Goal: Task Accomplishment & Management: Manage account settings

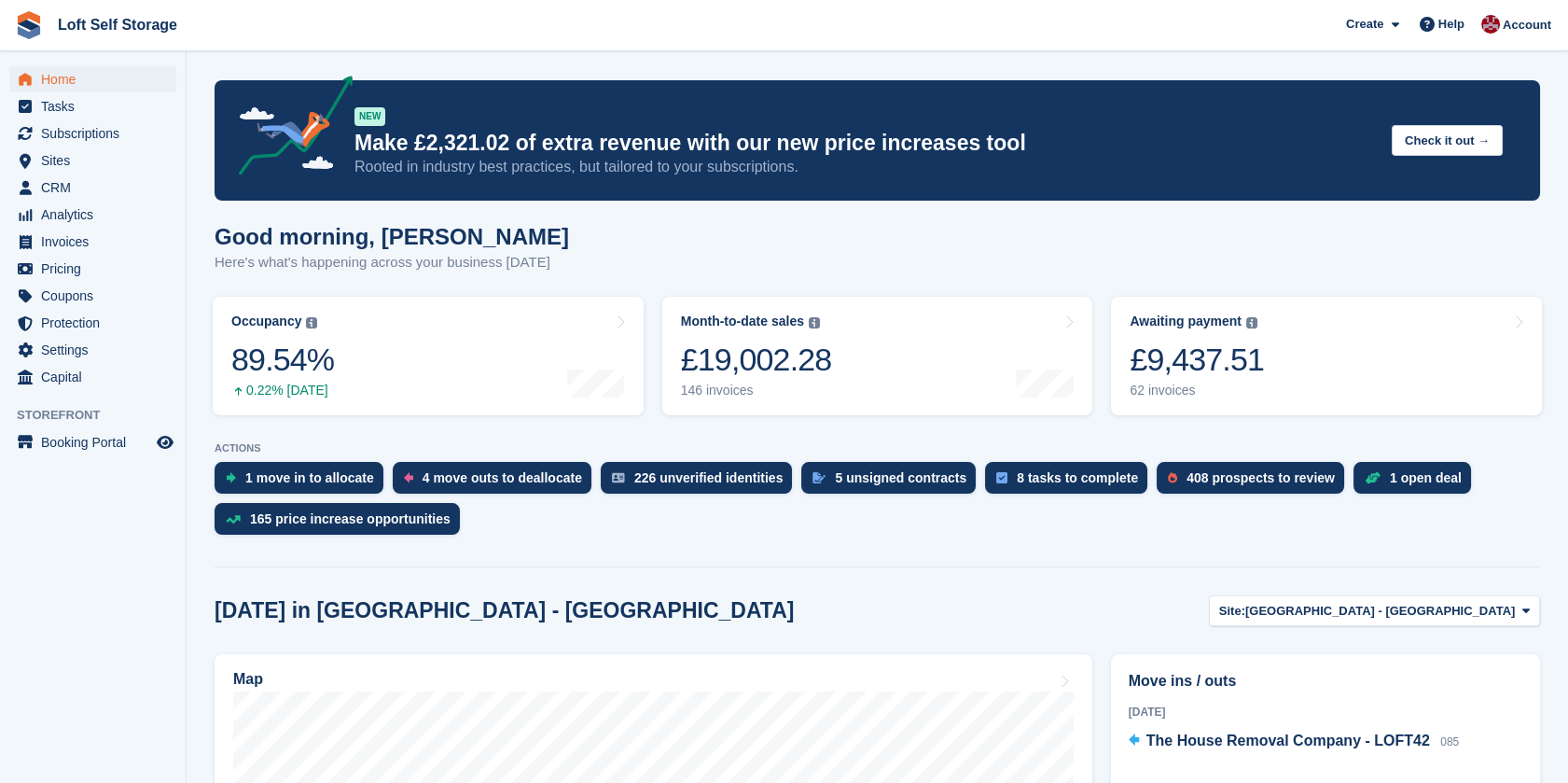
click at [1507, 234] on div "Good morning, James Here's what's happening across your business today" at bounding box center [877, 259] width 1325 height 71
click at [880, 239] on div "Good morning, James Here's what's happening across your business today" at bounding box center [877, 259] width 1325 height 71
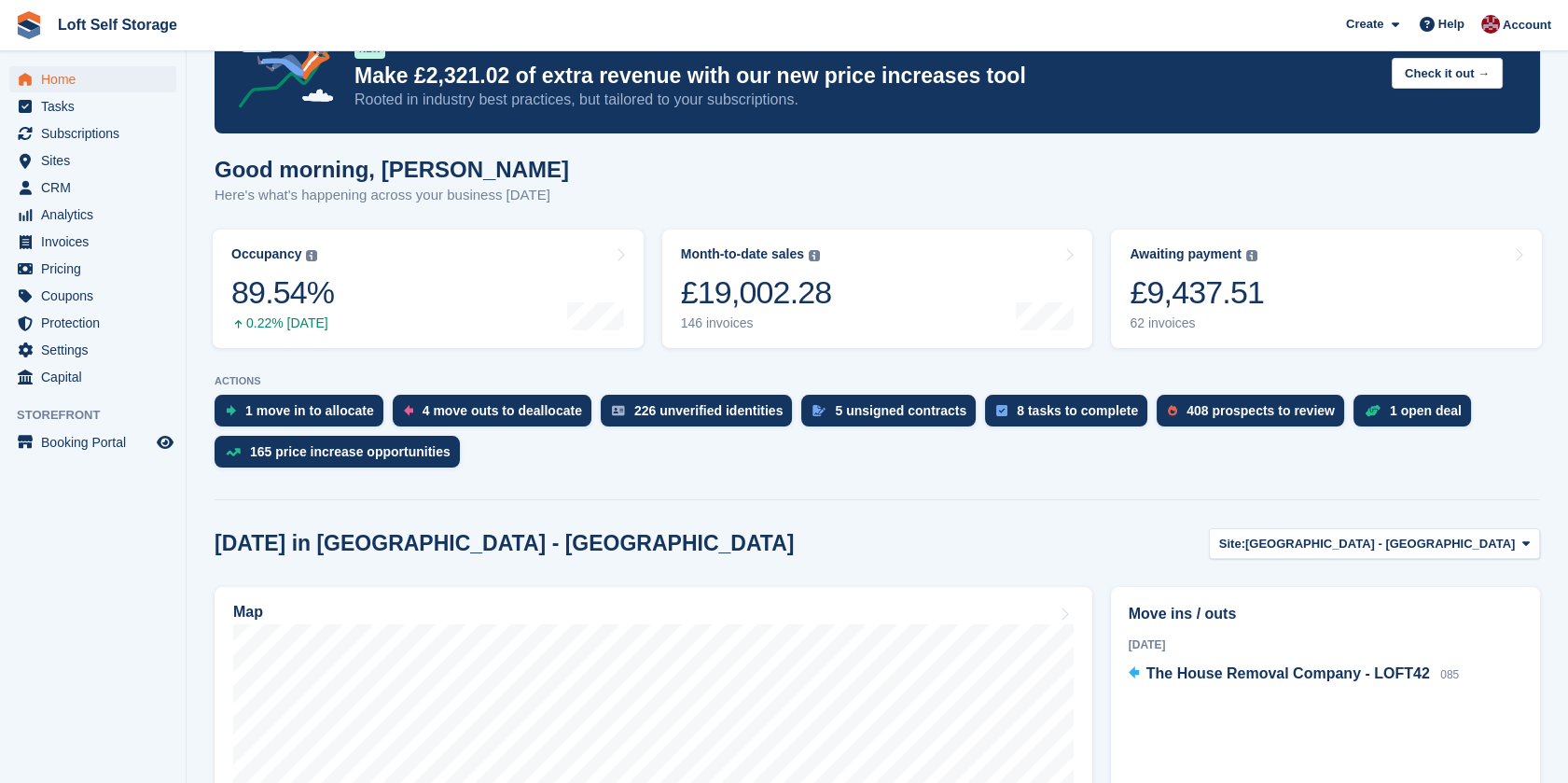
scroll to position [103, 0]
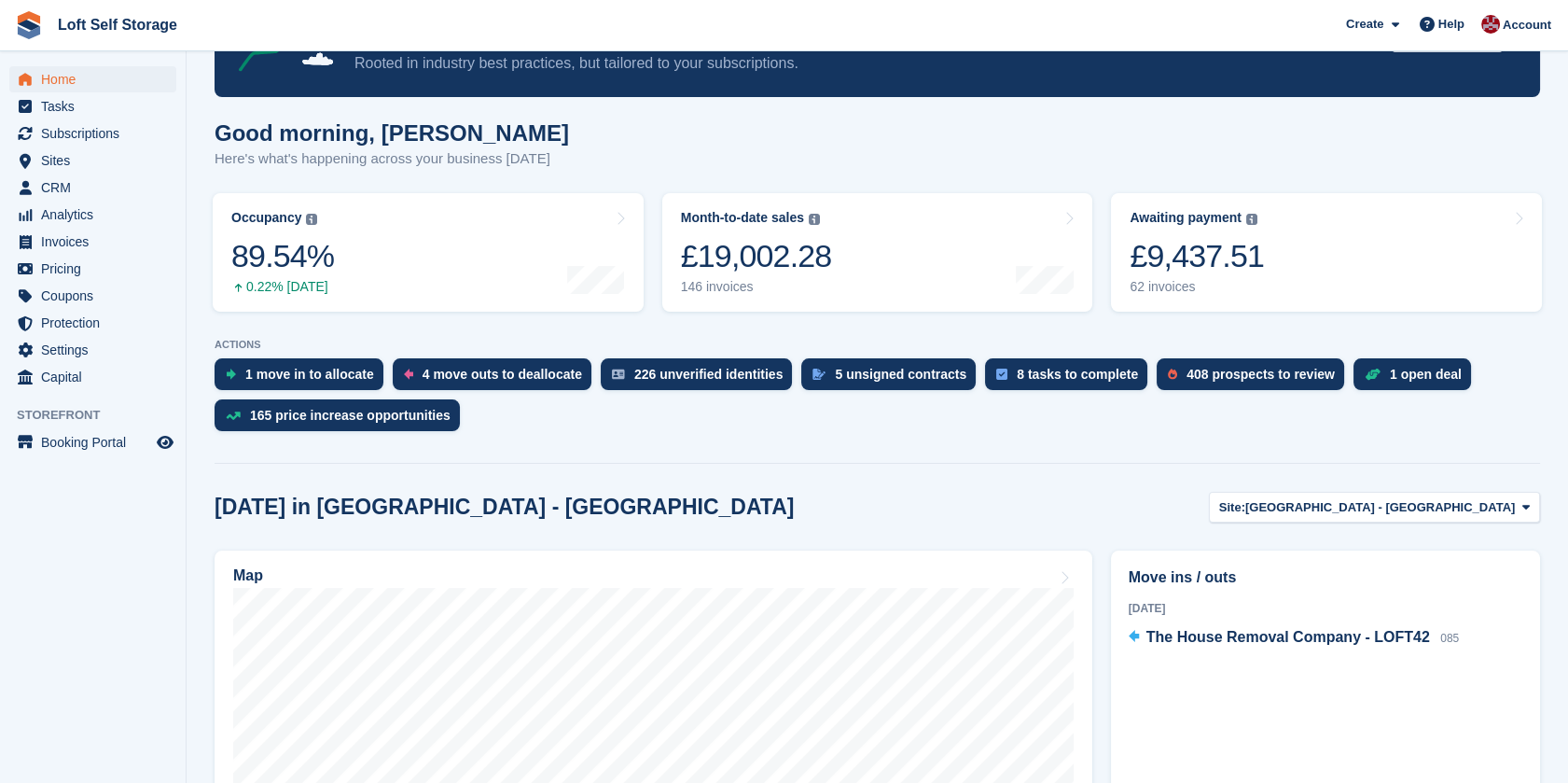
click at [794, 117] on section "You are already signed in. NEW Make £2,321.02 of extra revenue with our new pri…" at bounding box center [877, 778] width 1382 height 1764
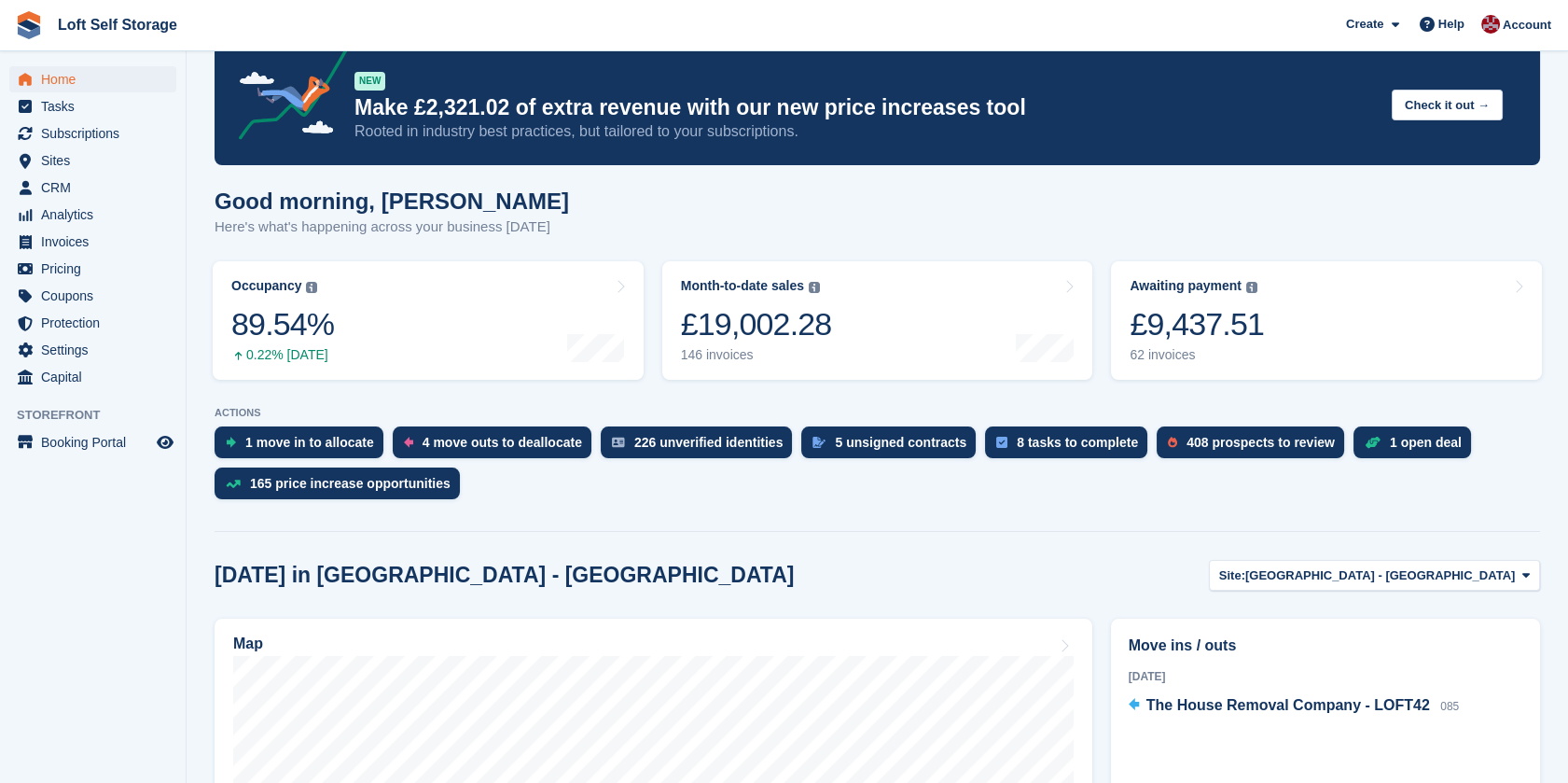
scroll to position [0, 0]
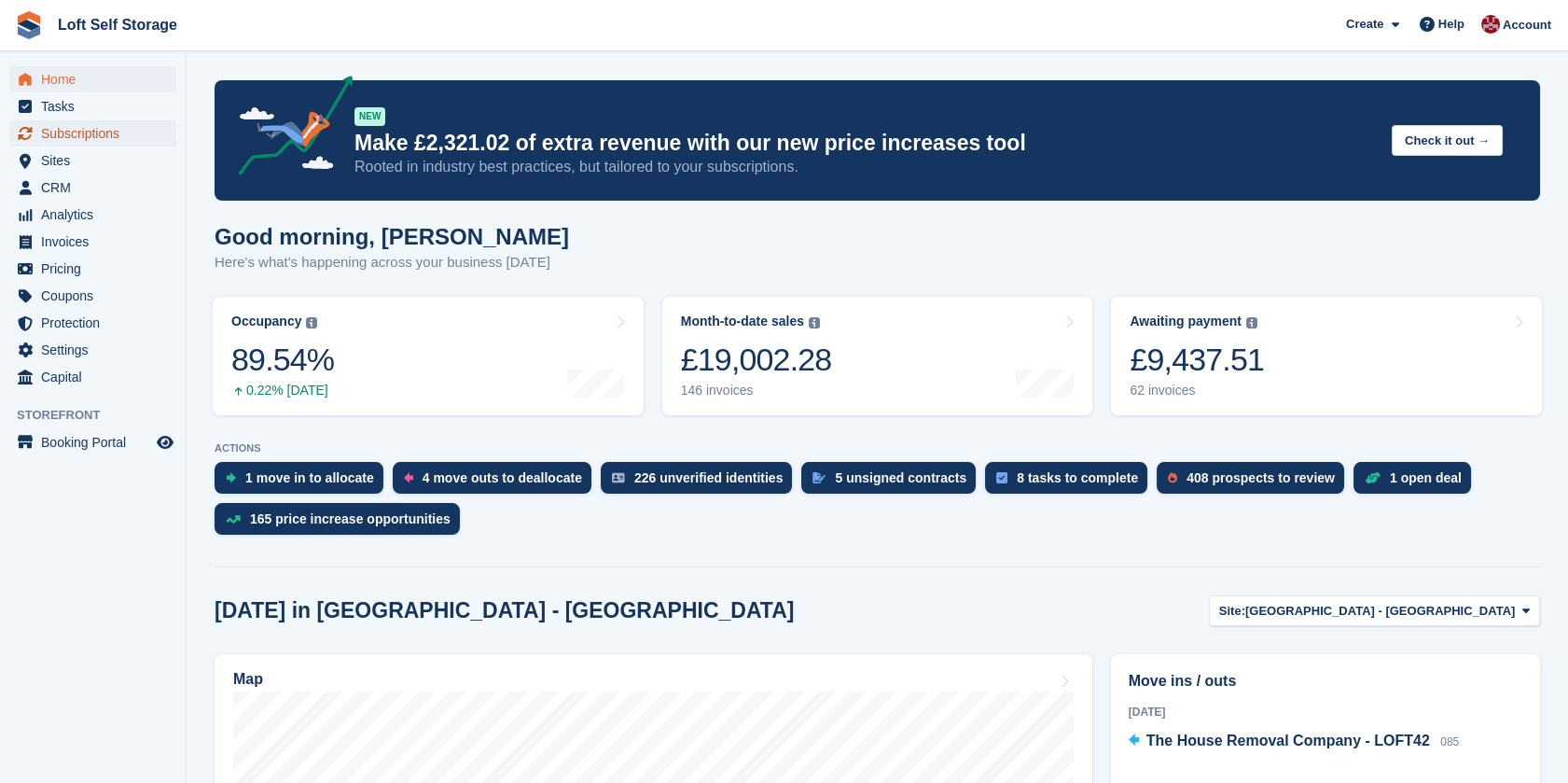
click at [85, 131] on span "Subscriptions" at bounding box center [97, 133] width 112 height 26
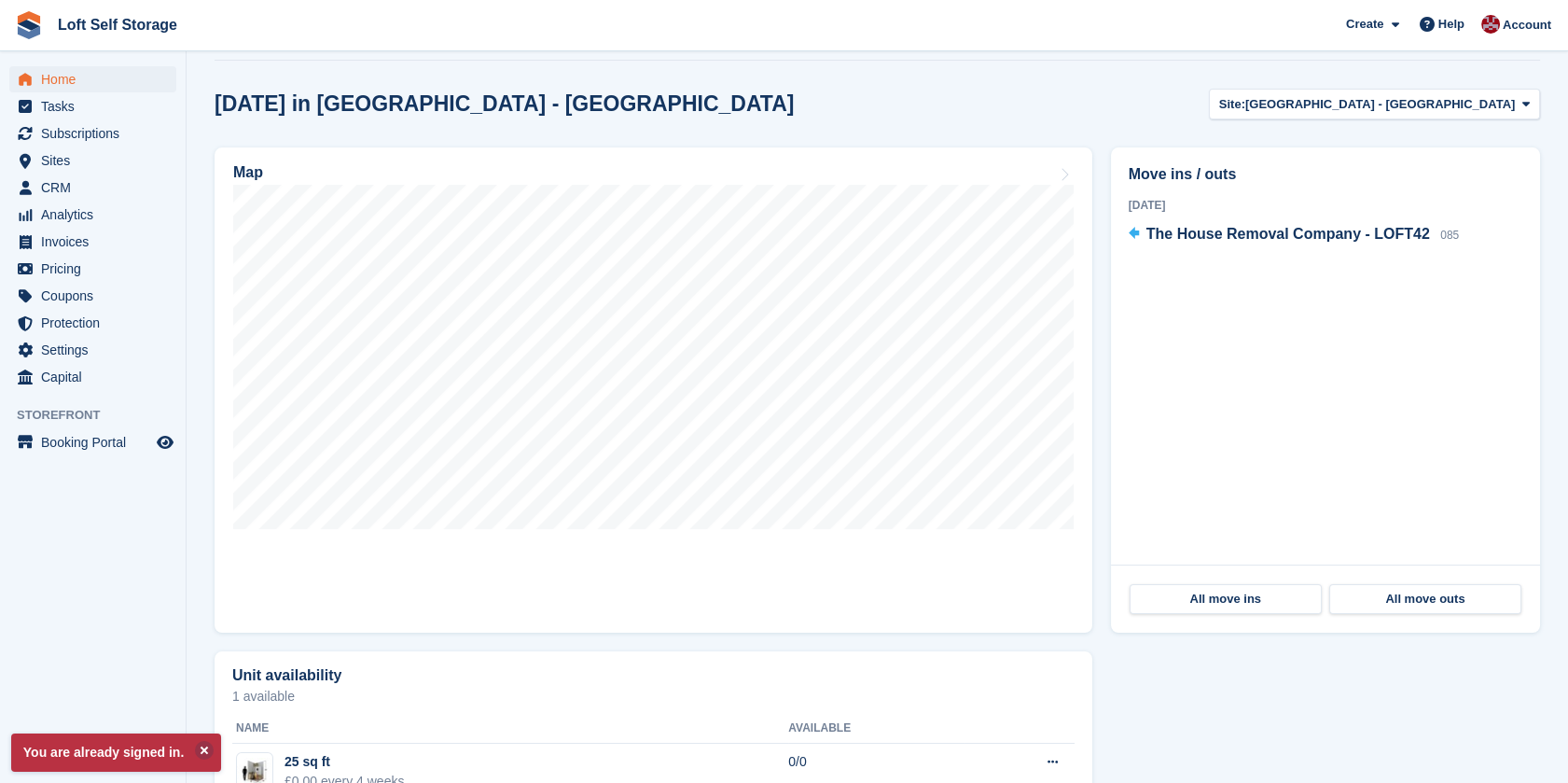
scroll to position [207, 0]
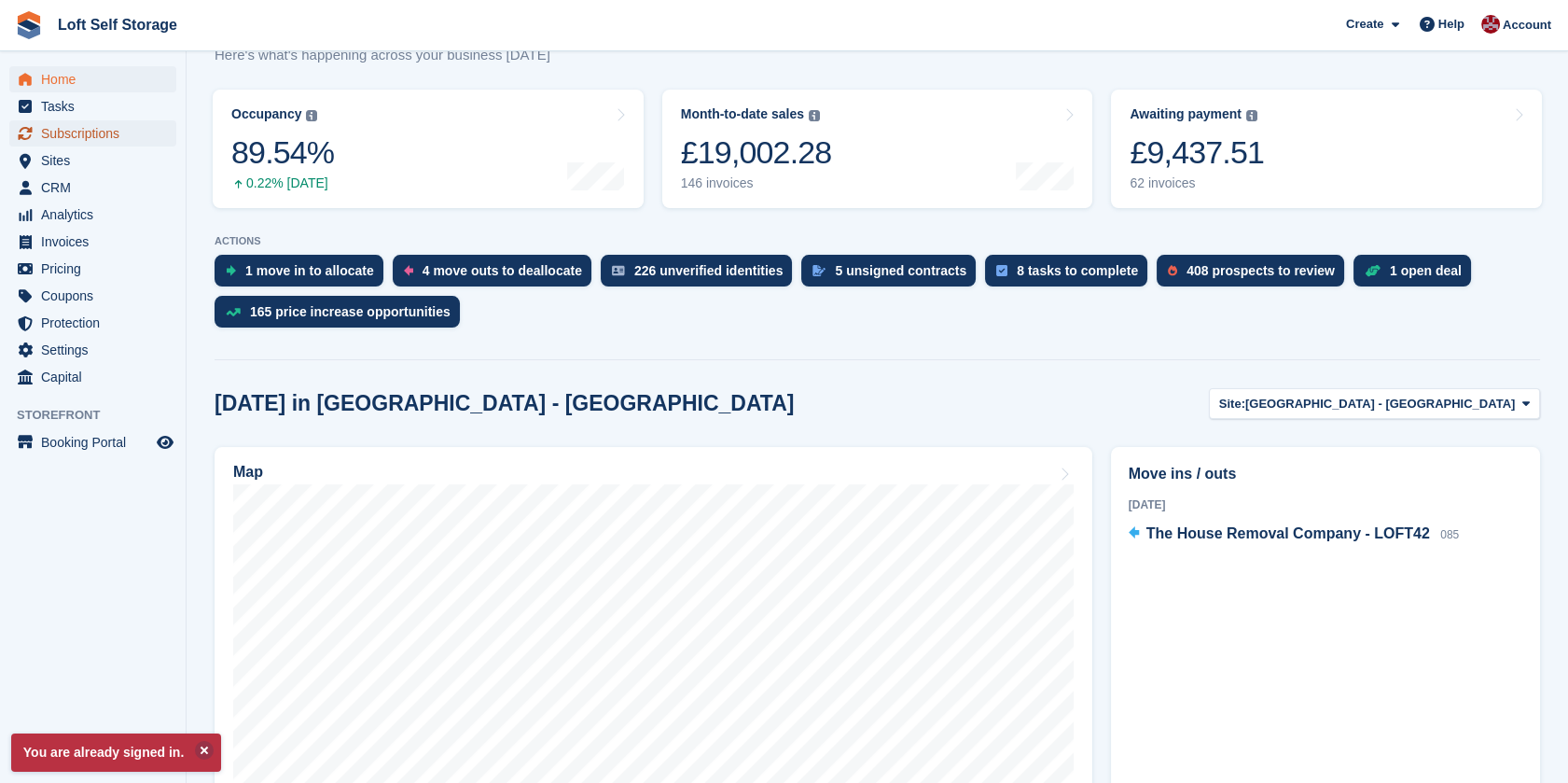
click at [89, 143] on span "Subscriptions" at bounding box center [97, 133] width 112 height 26
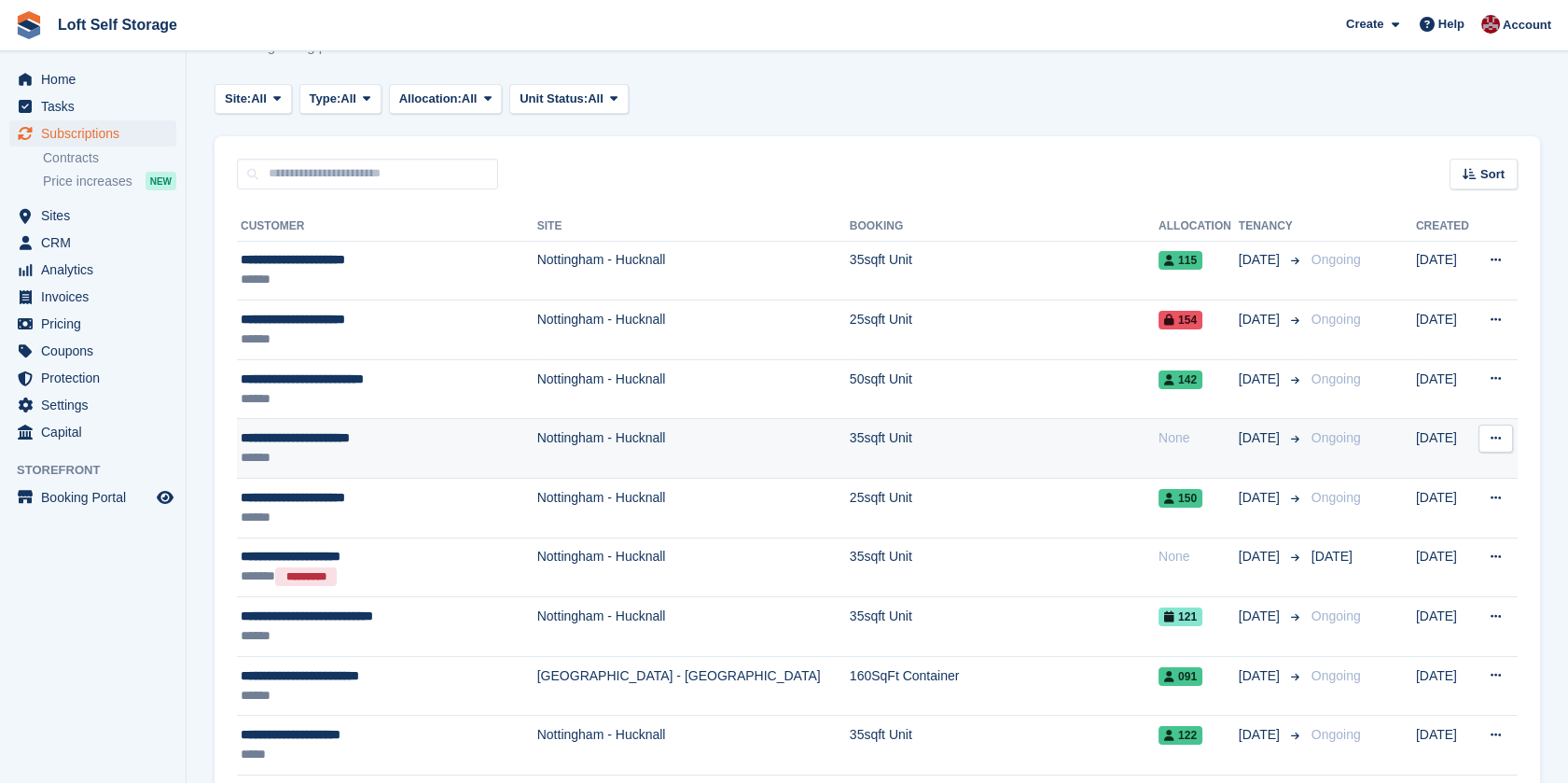
scroll to position [103, 0]
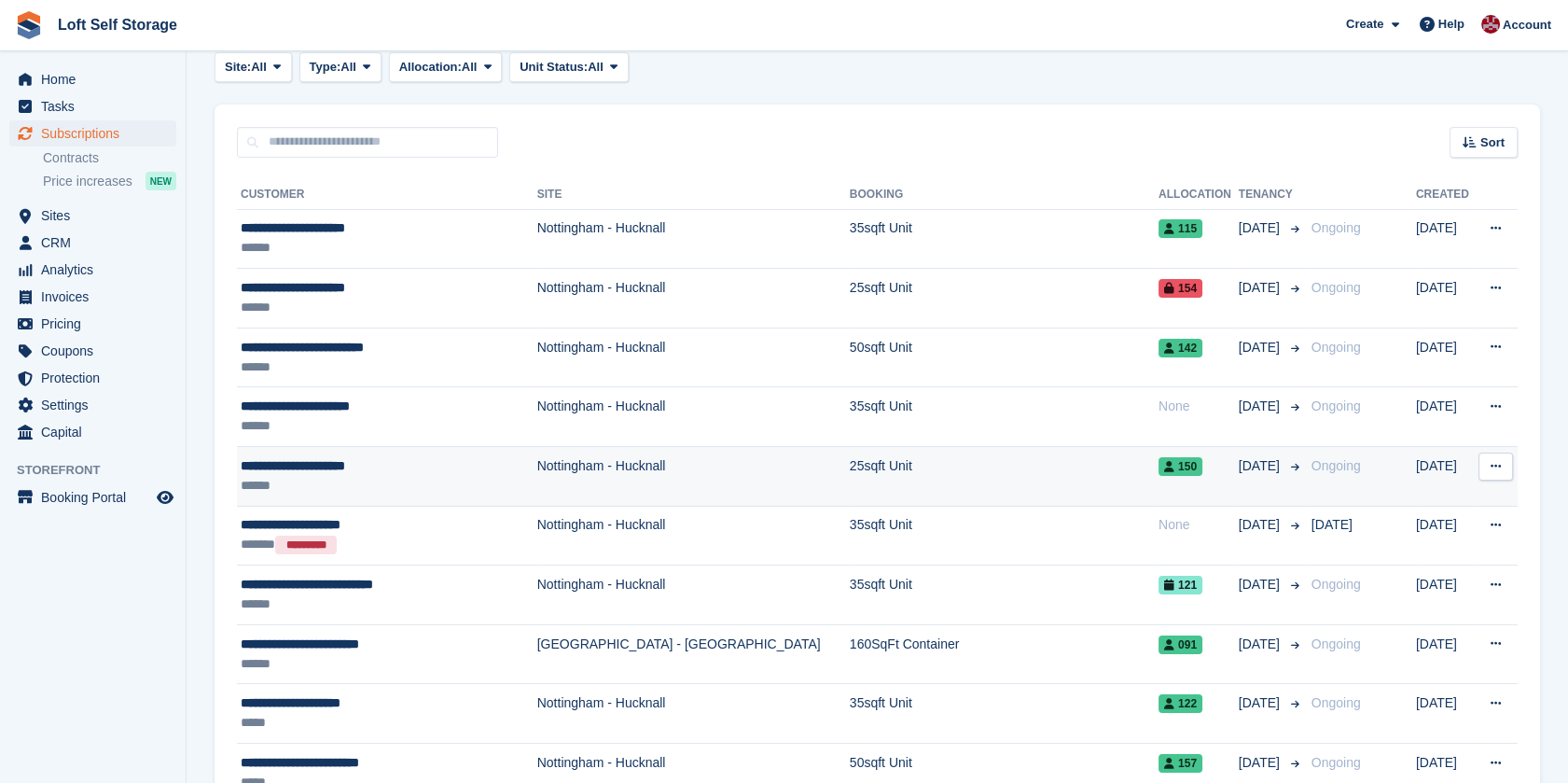
click at [361, 466] on div "**********" at bounding box center [375, 465] width 269 height 20
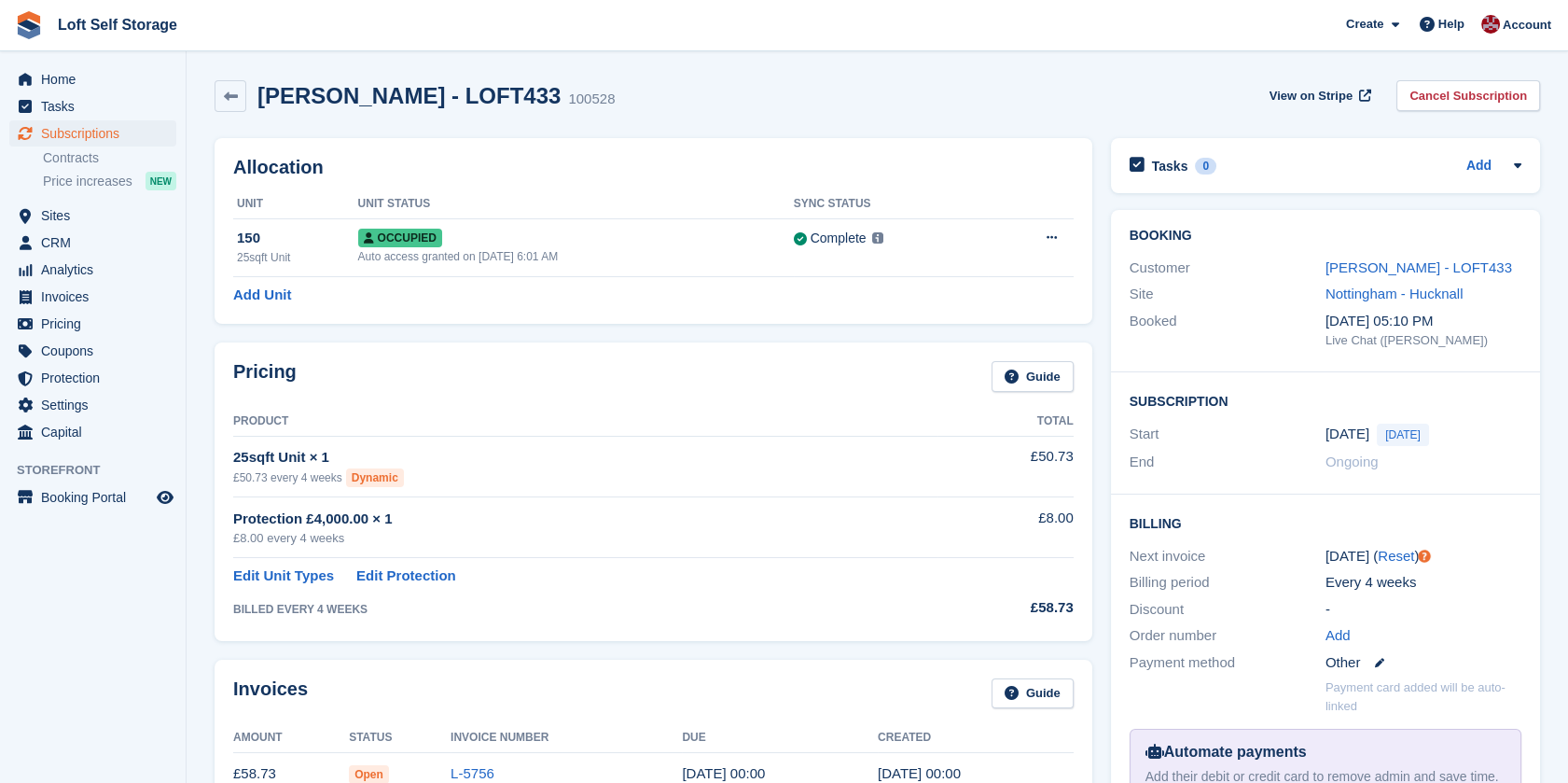
click at [1082, 97] on div "[PERSON_NAME] - LOFT433 100528 View on Stripe Cancel Subscription" at bounding box center [877, 96] width 1325 height 32
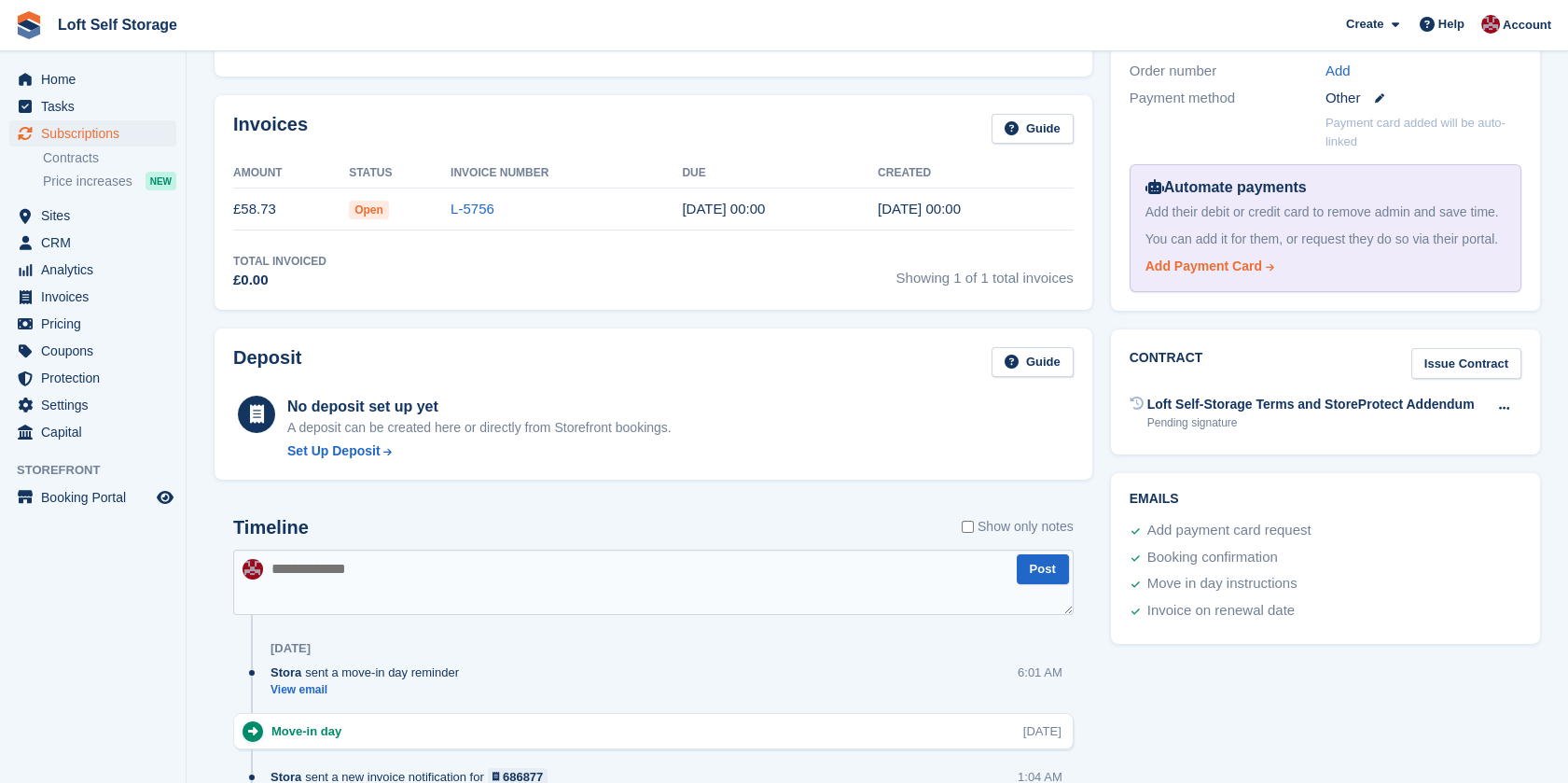
scroll to position [310, 0]
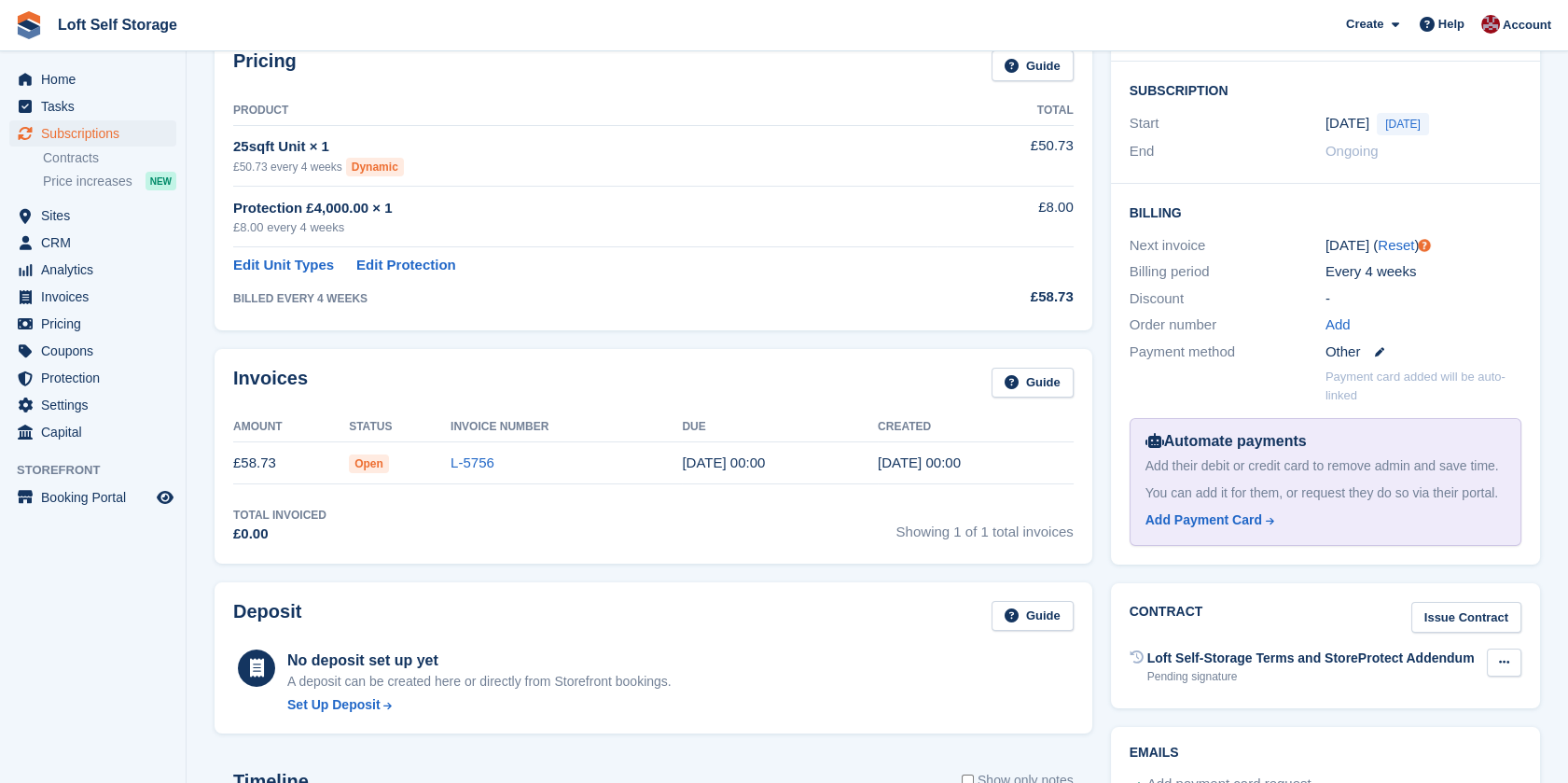
click at [1506, 657] on icon at bounding box center [1504, 662] width 10 height 12
click at [1403, 701] on p "Void contract" at bounding box center [1432, 698] width 163 height 24
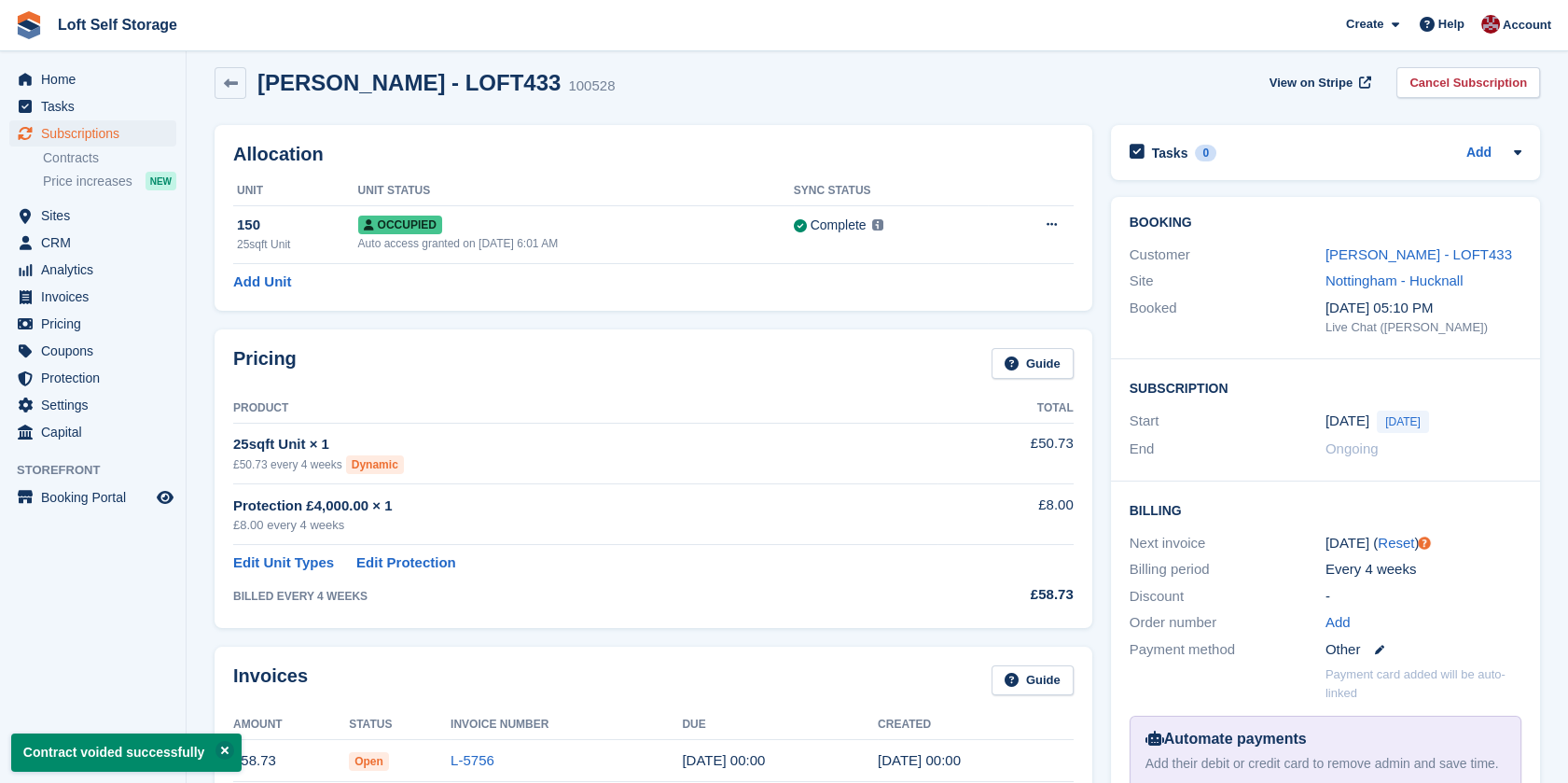
scroll to position [0, 0]
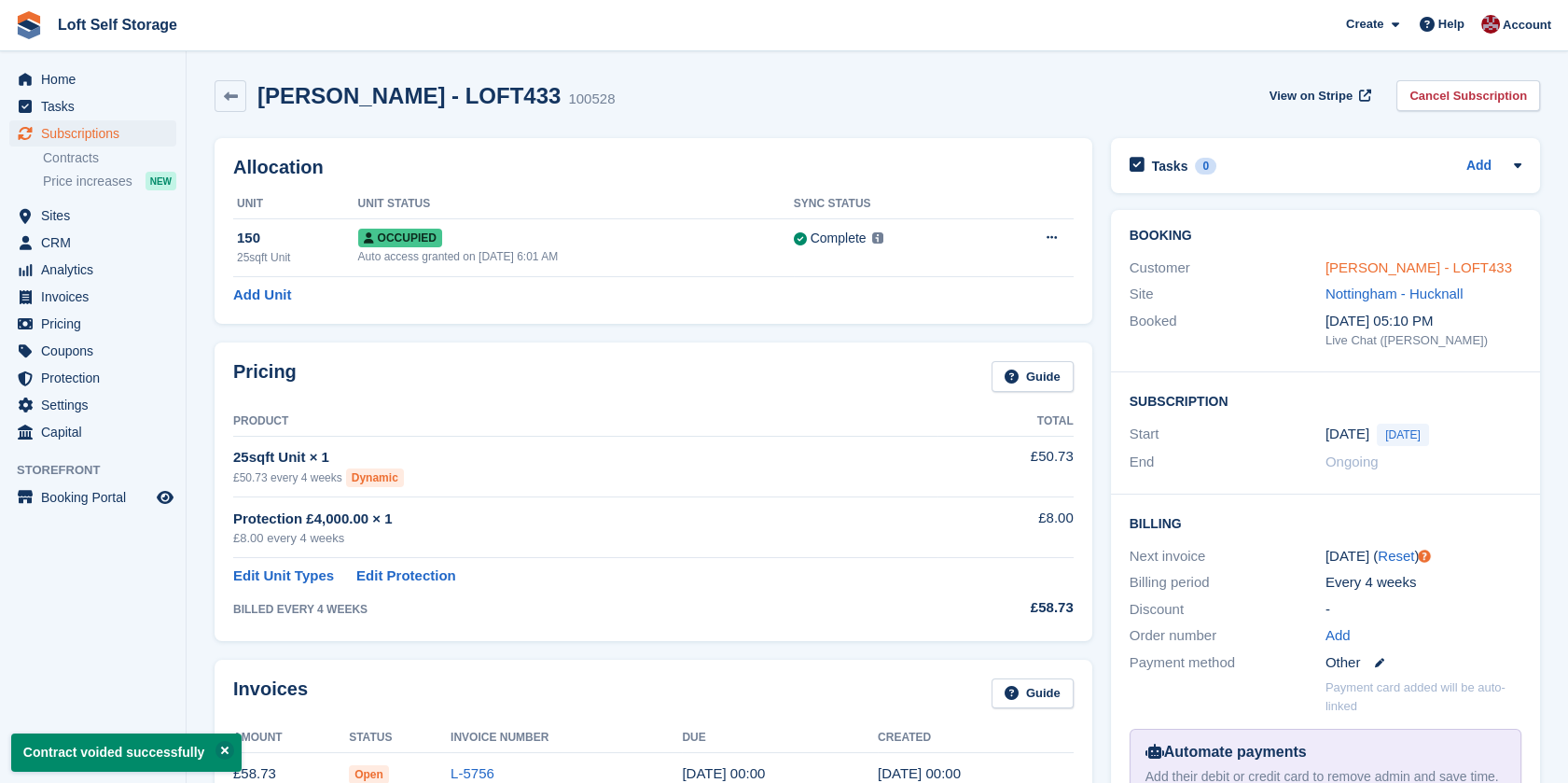
click at [1390, 273] on link "[PERSON_NAME] - LOFT433" at bounding box center [1419, 267] width 186 height 16
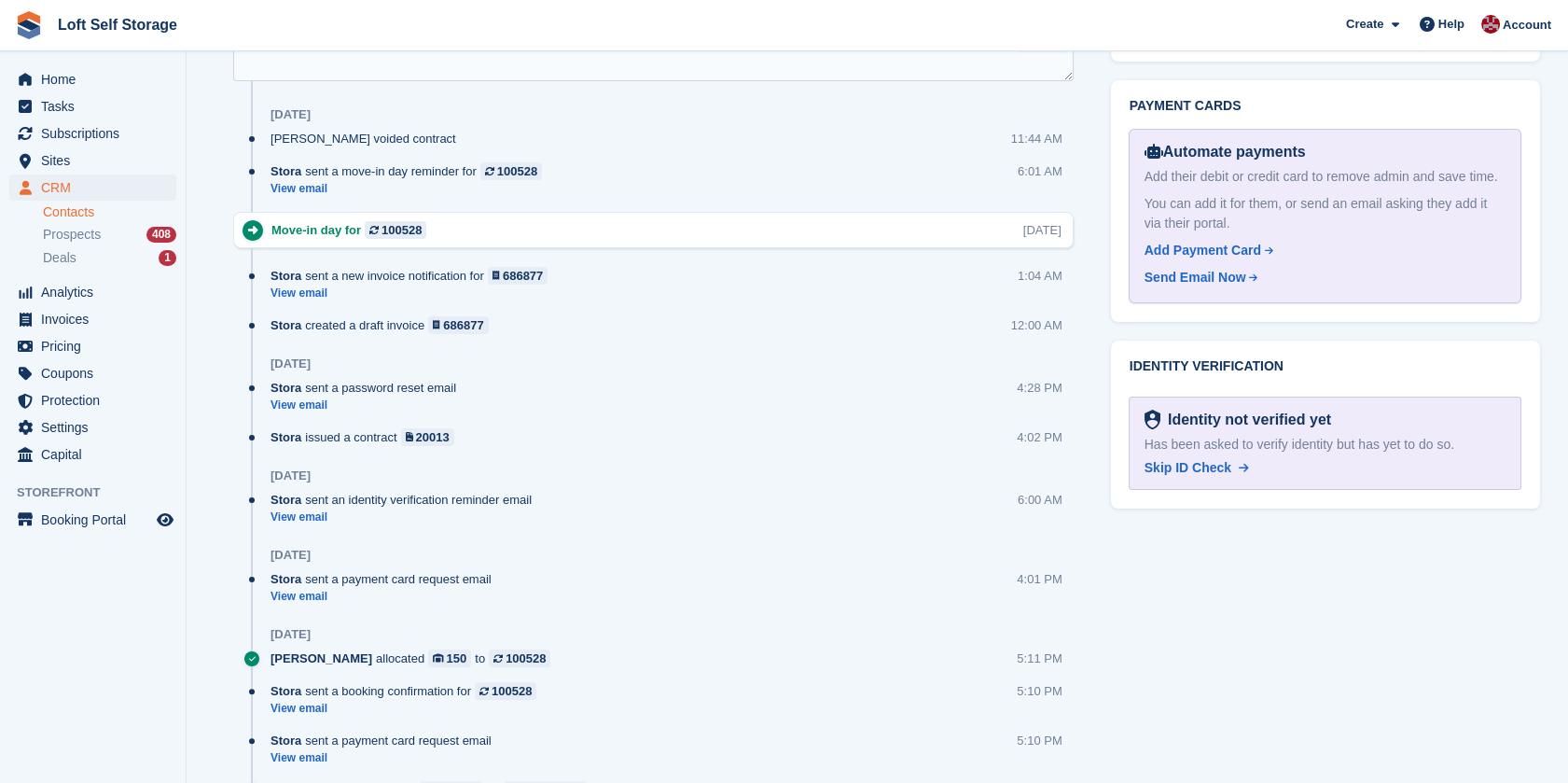
scroll to position [1140, 0]
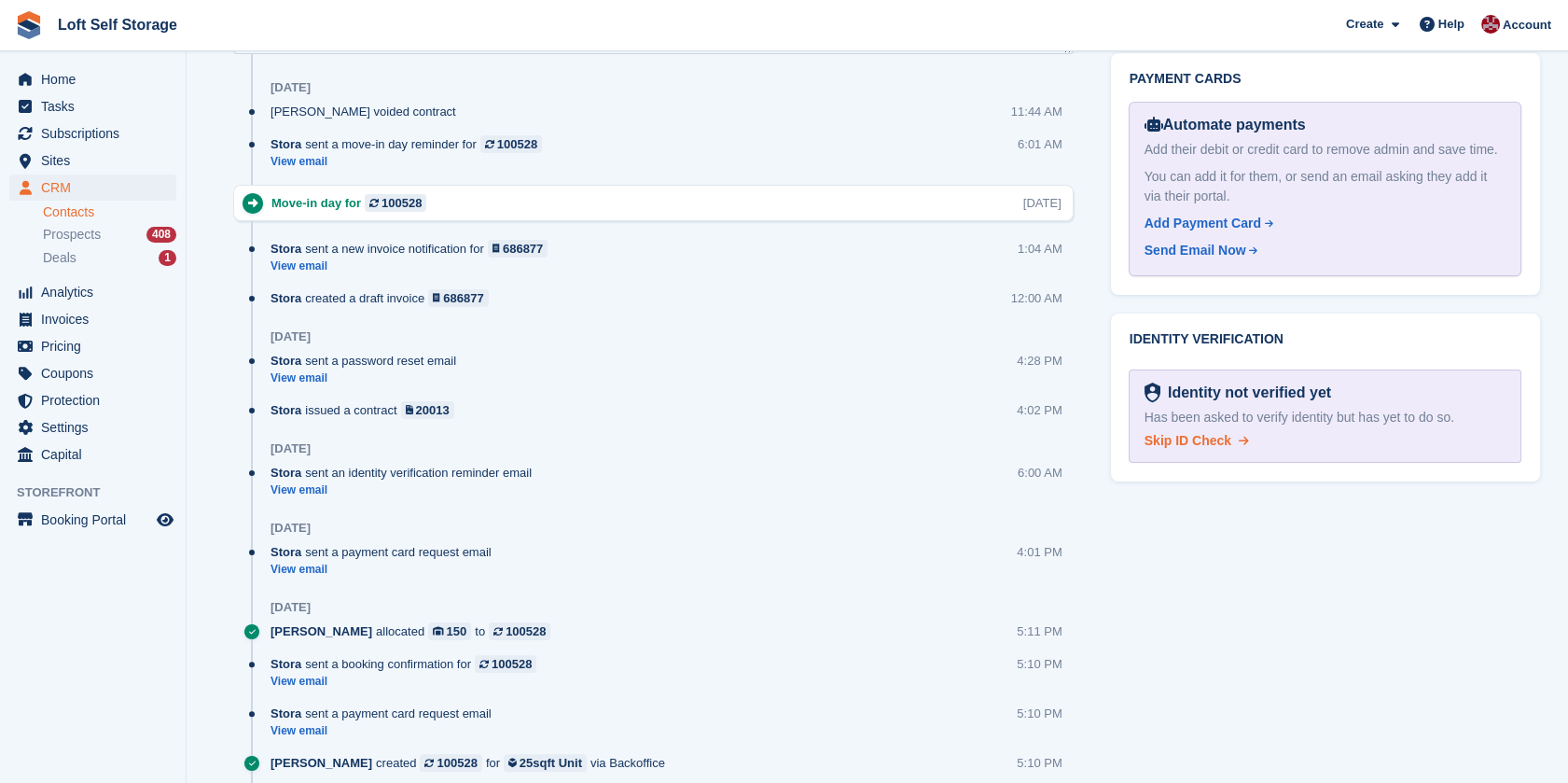
click at [1189, 432] on span "Skip ID Check" at bounding box center [1188, 440] width 86 height 15
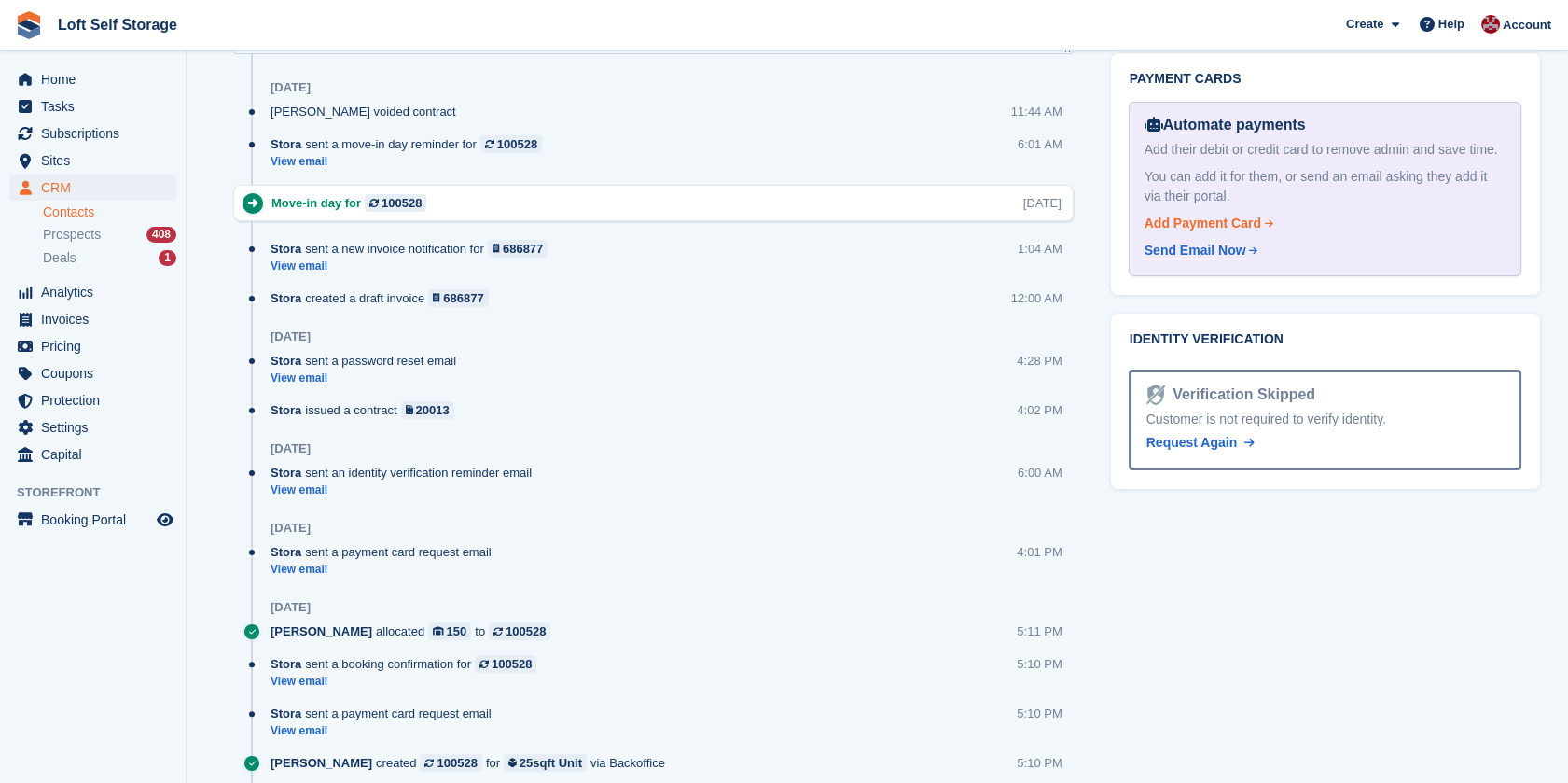
click at [1171, 213] on div "Add Payment Card" at bounding box center [1203, 223] width 117 height 20
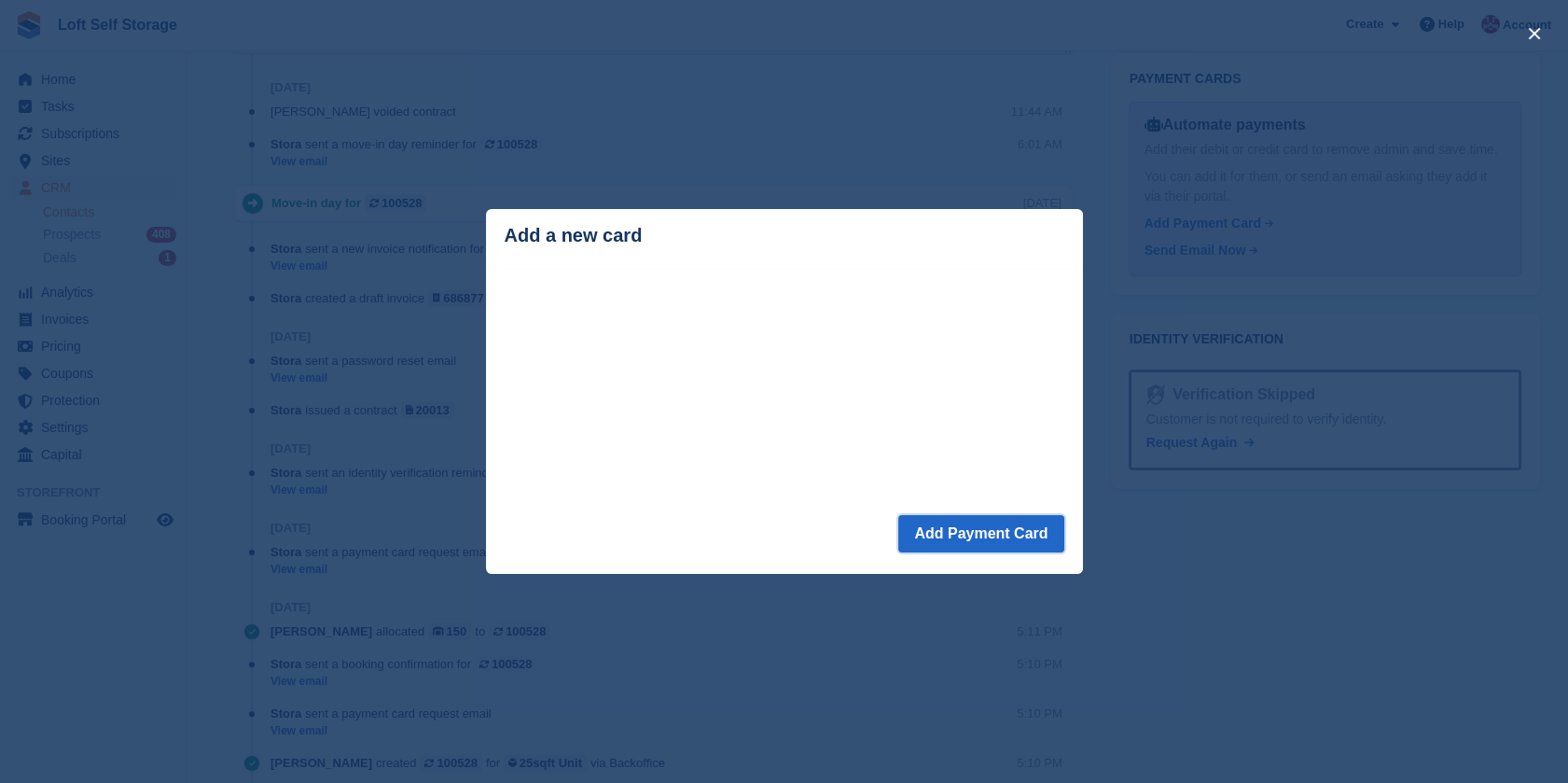
click at [1012, 541] on button "Add Payment Card" at bounding box center [981, 534] width 165 height 38
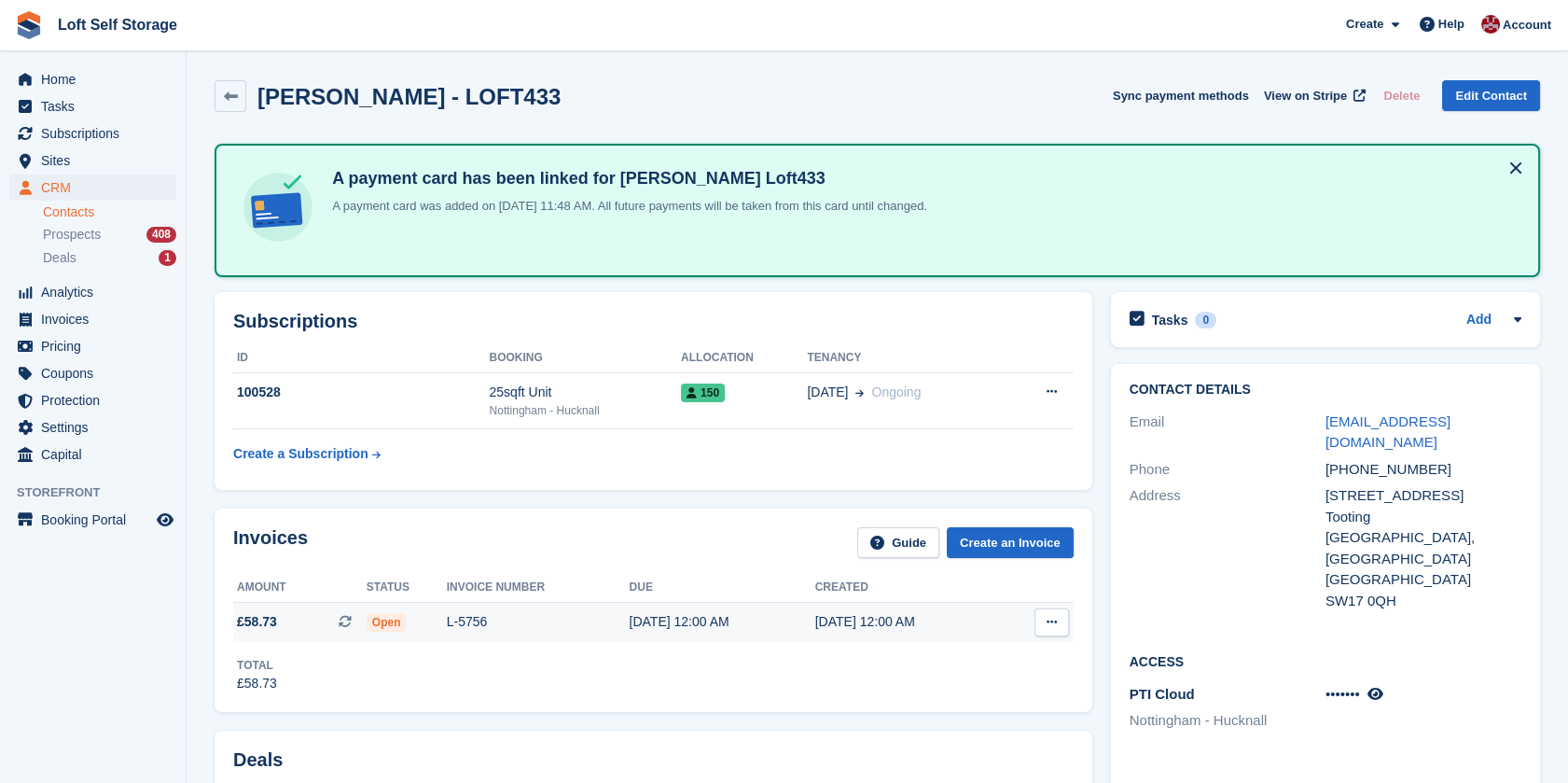
click at [394, 631] on td "Open" at bounding box center [406, 622] width 80 height 39
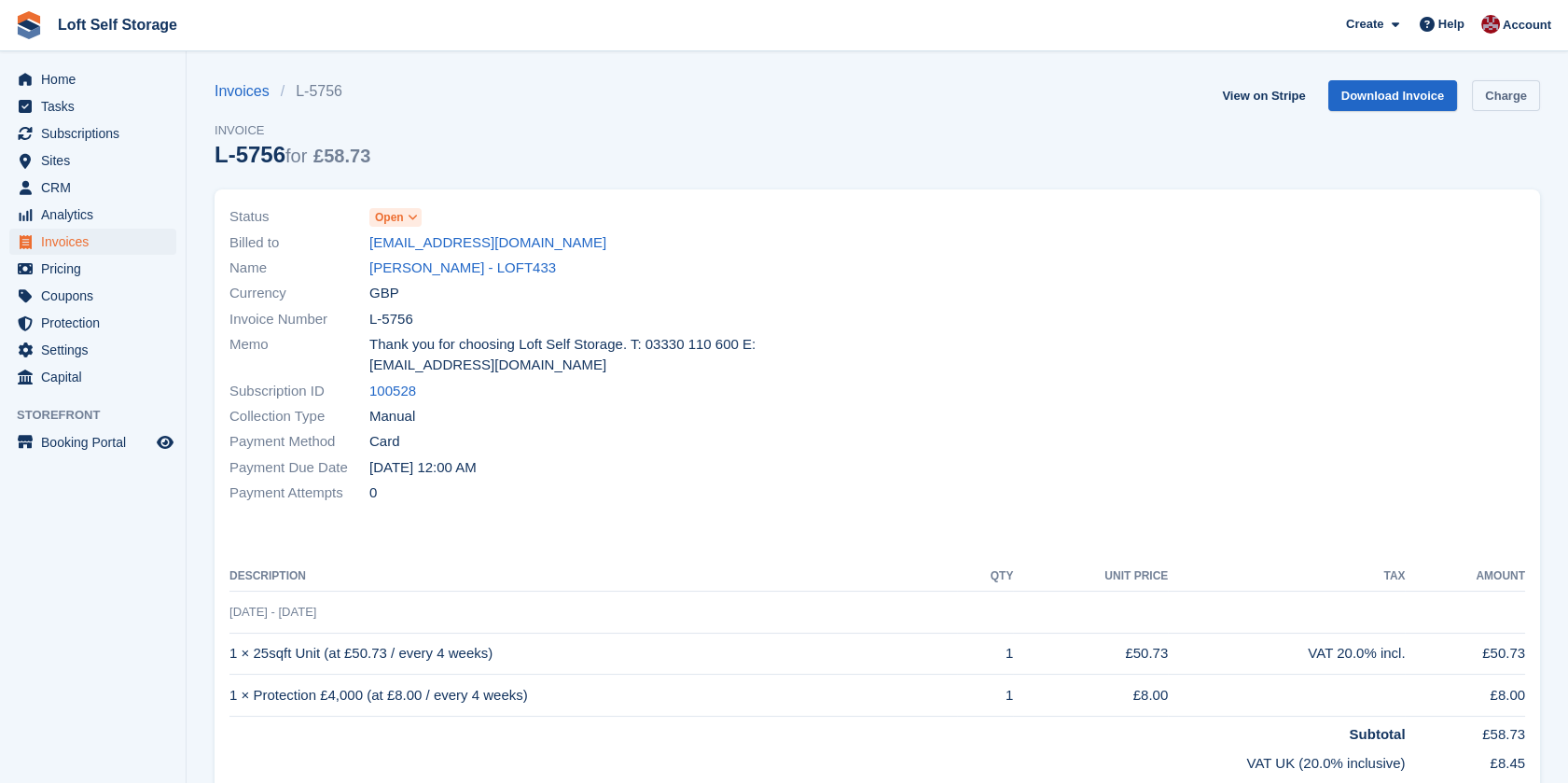
click at [1496, 95] on link "Charge" at bounding box center [1506, 95] width 68 height 31
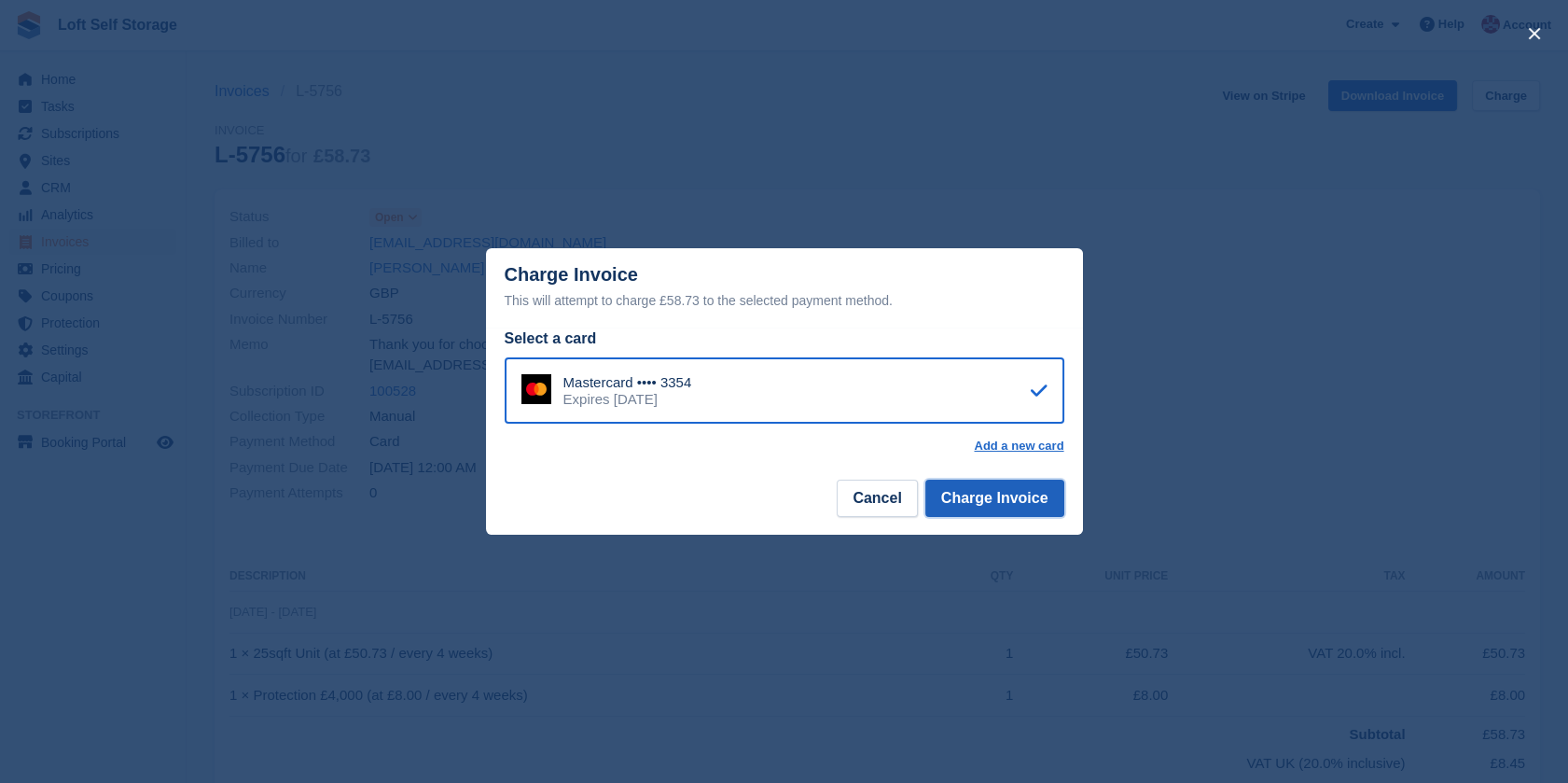
click at [1027, 494] on button "Charge Invoice" at bounding box center [995, 498] width 139 height 38
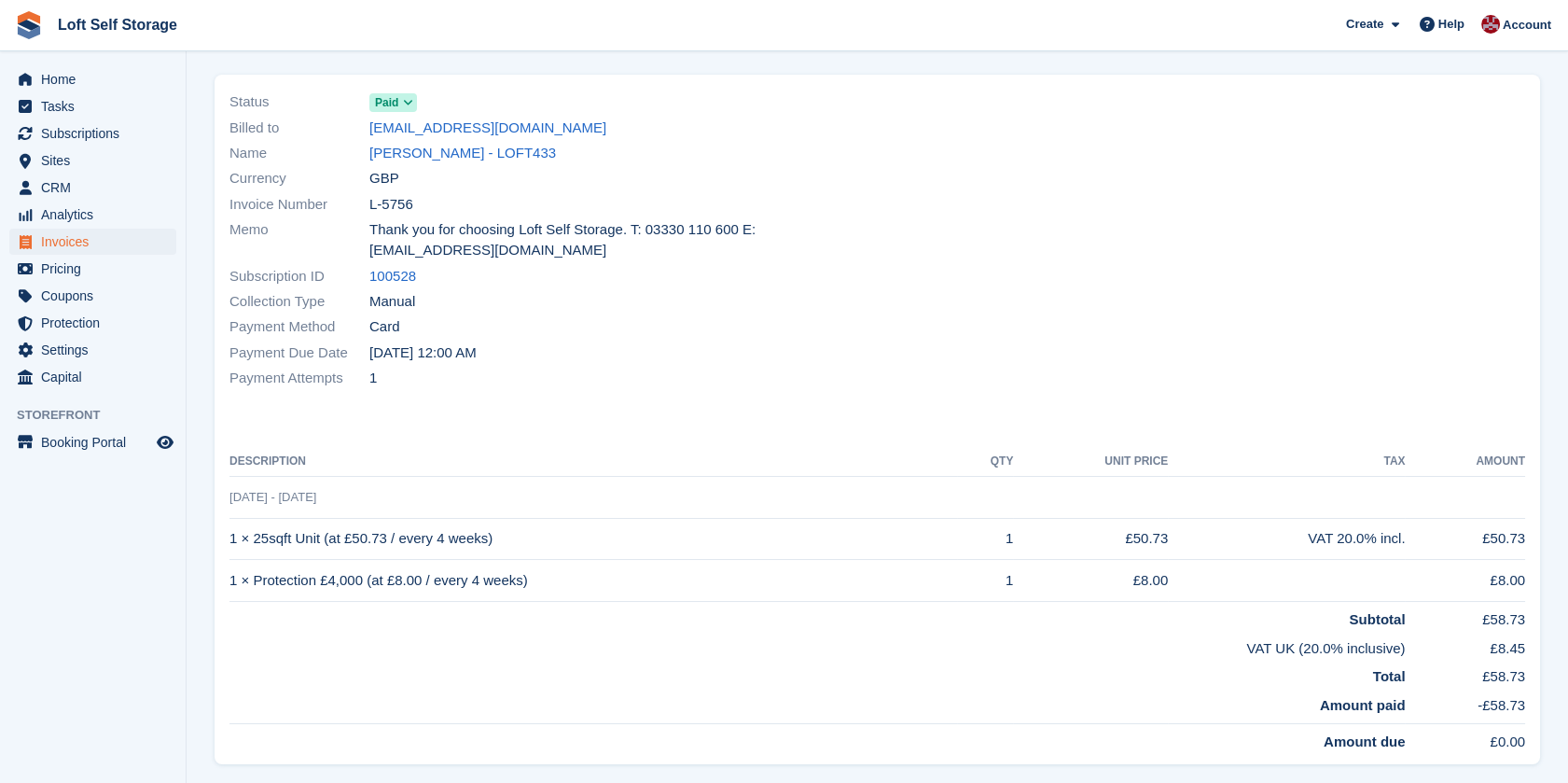
scroll to position [311, 0]
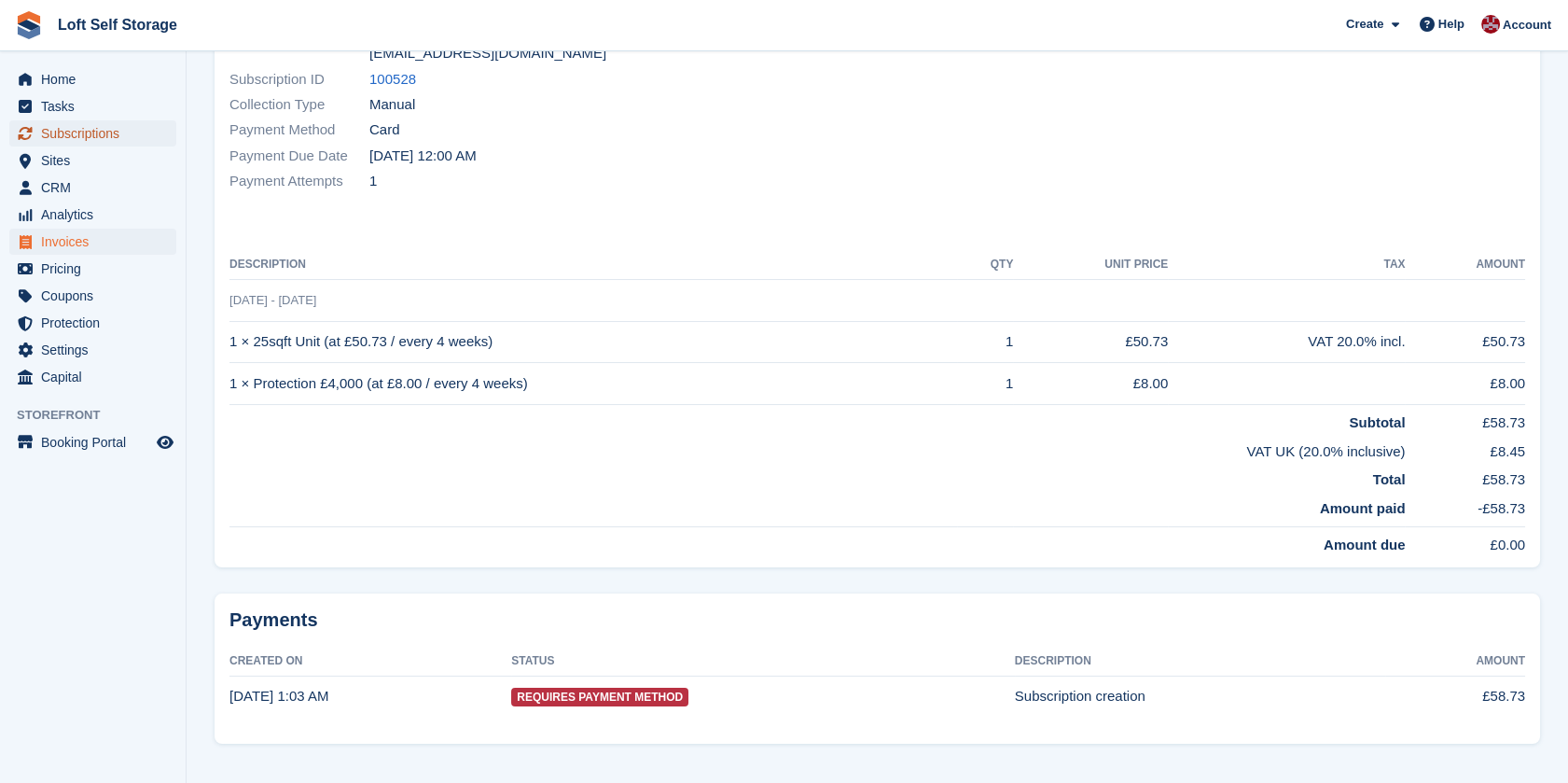
click at [84, 123] on span "Subscriptions" at bounding box center [97, 133] width 112 height 26
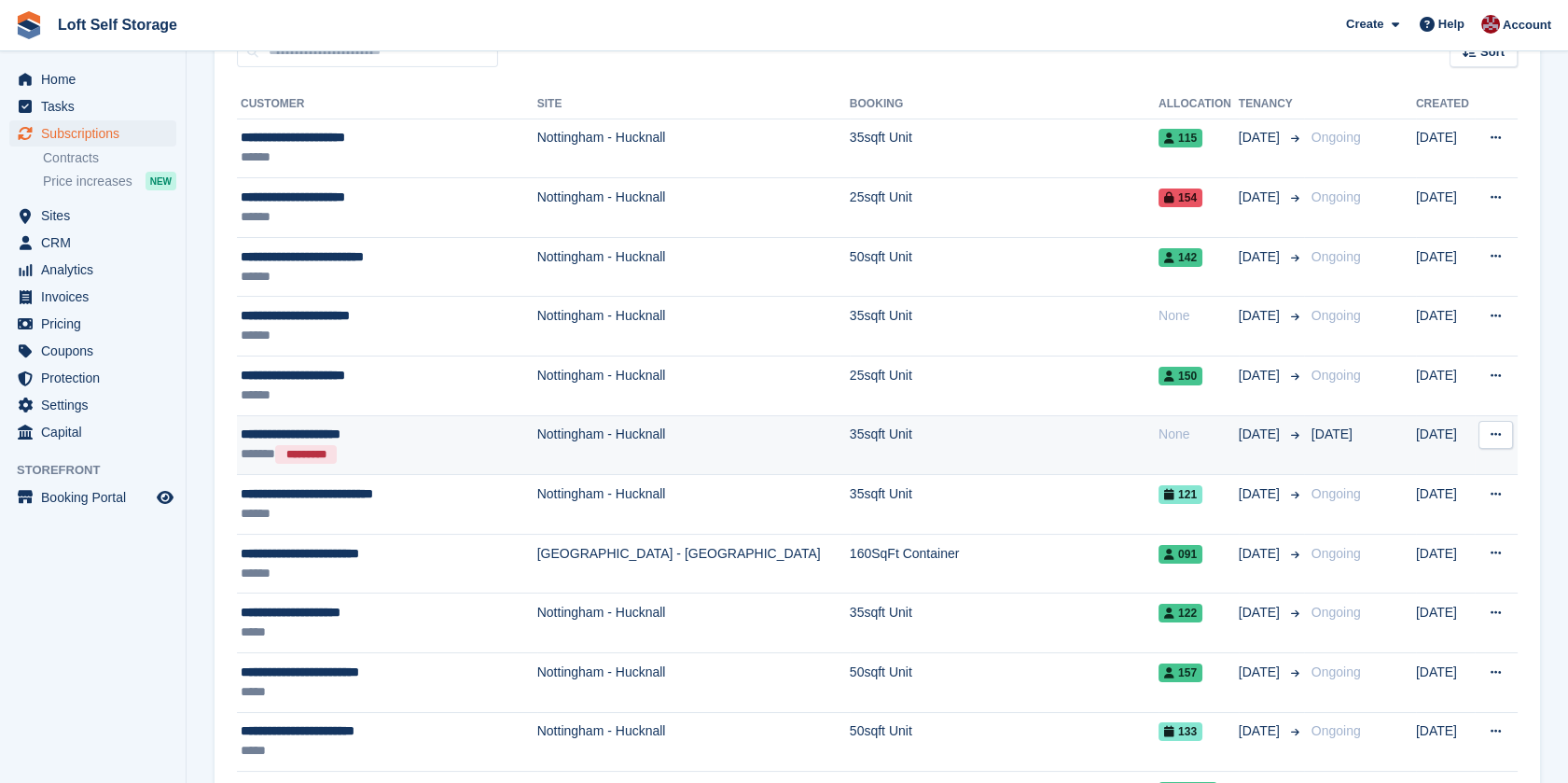
scroll to position [207, 0]
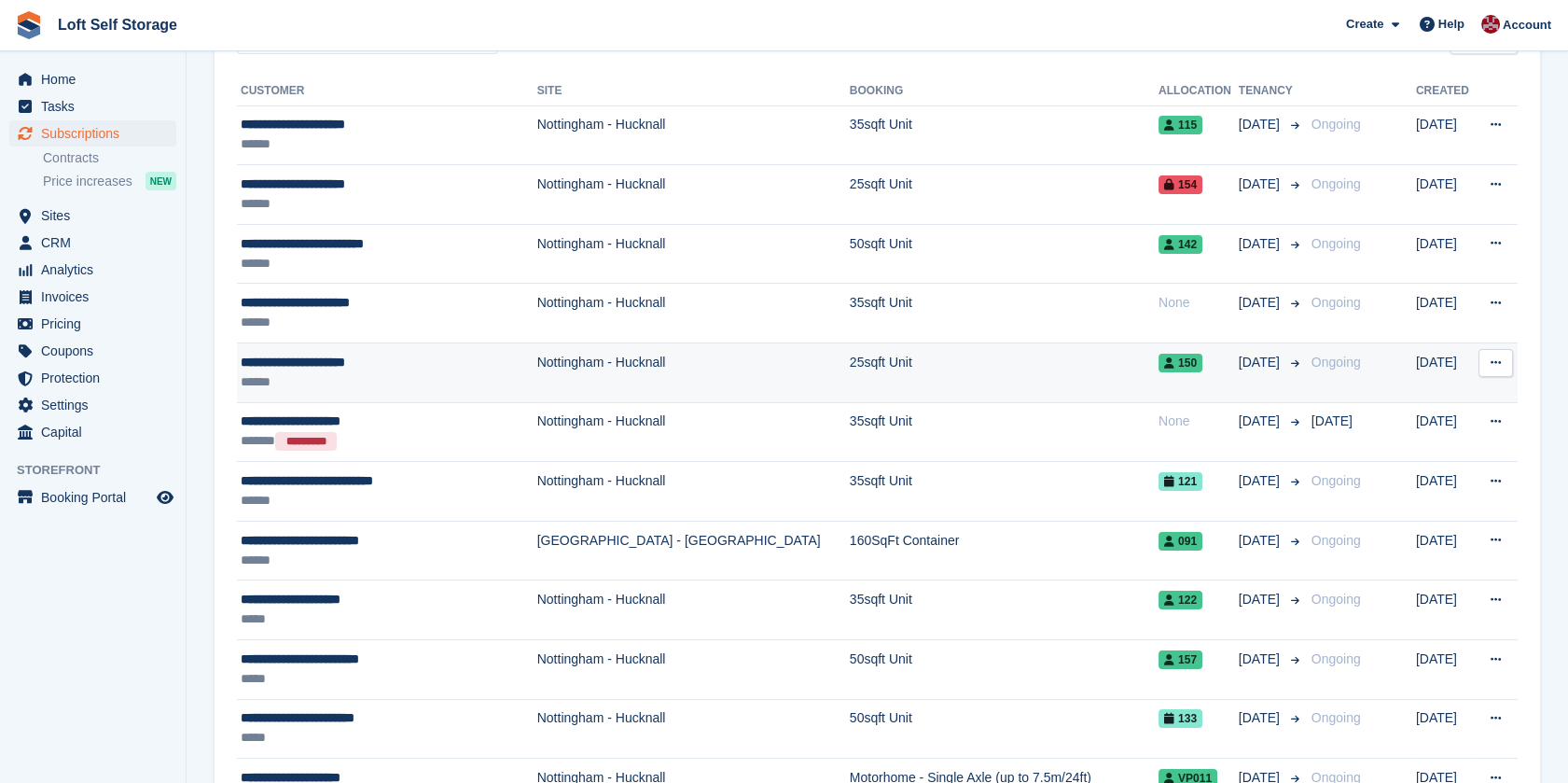
click at [310, 367] on div "**********" at bounding box center [375, 362] width 269 height 20
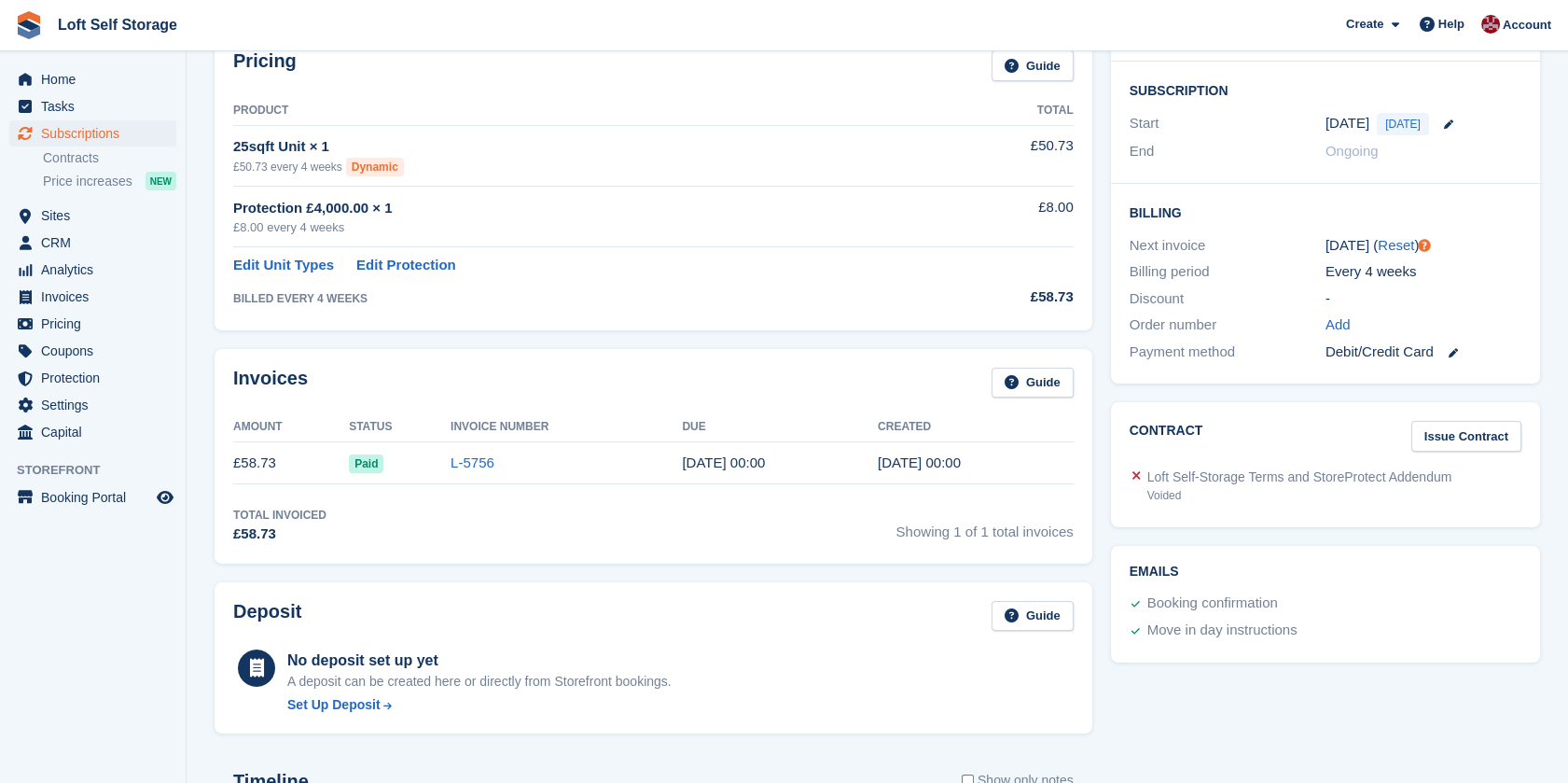
scroll to position [621, 0]
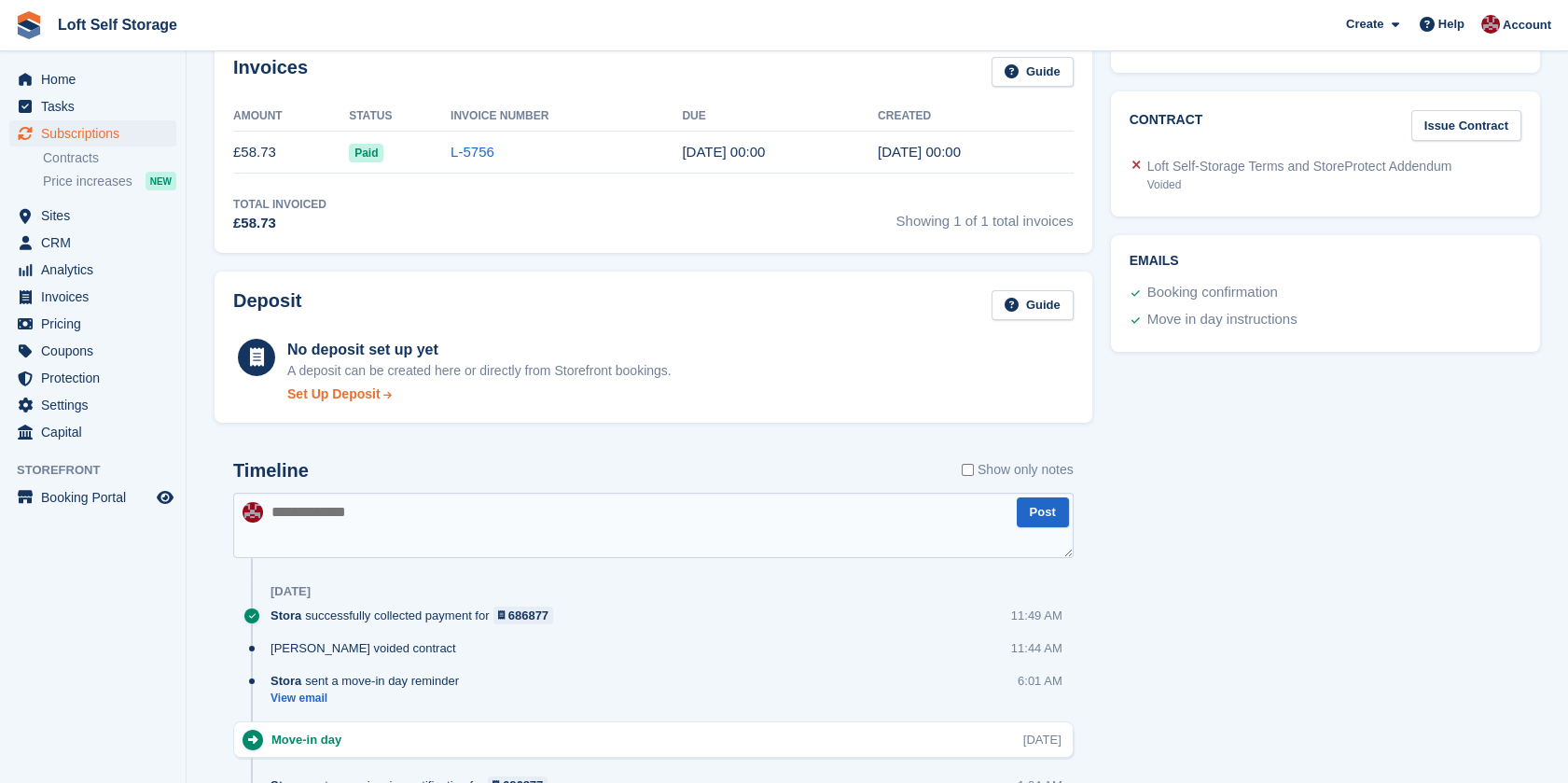
click at [344, 395] on div "Set Up Deposit" at bounding box center [334, 394] width 93 height 20
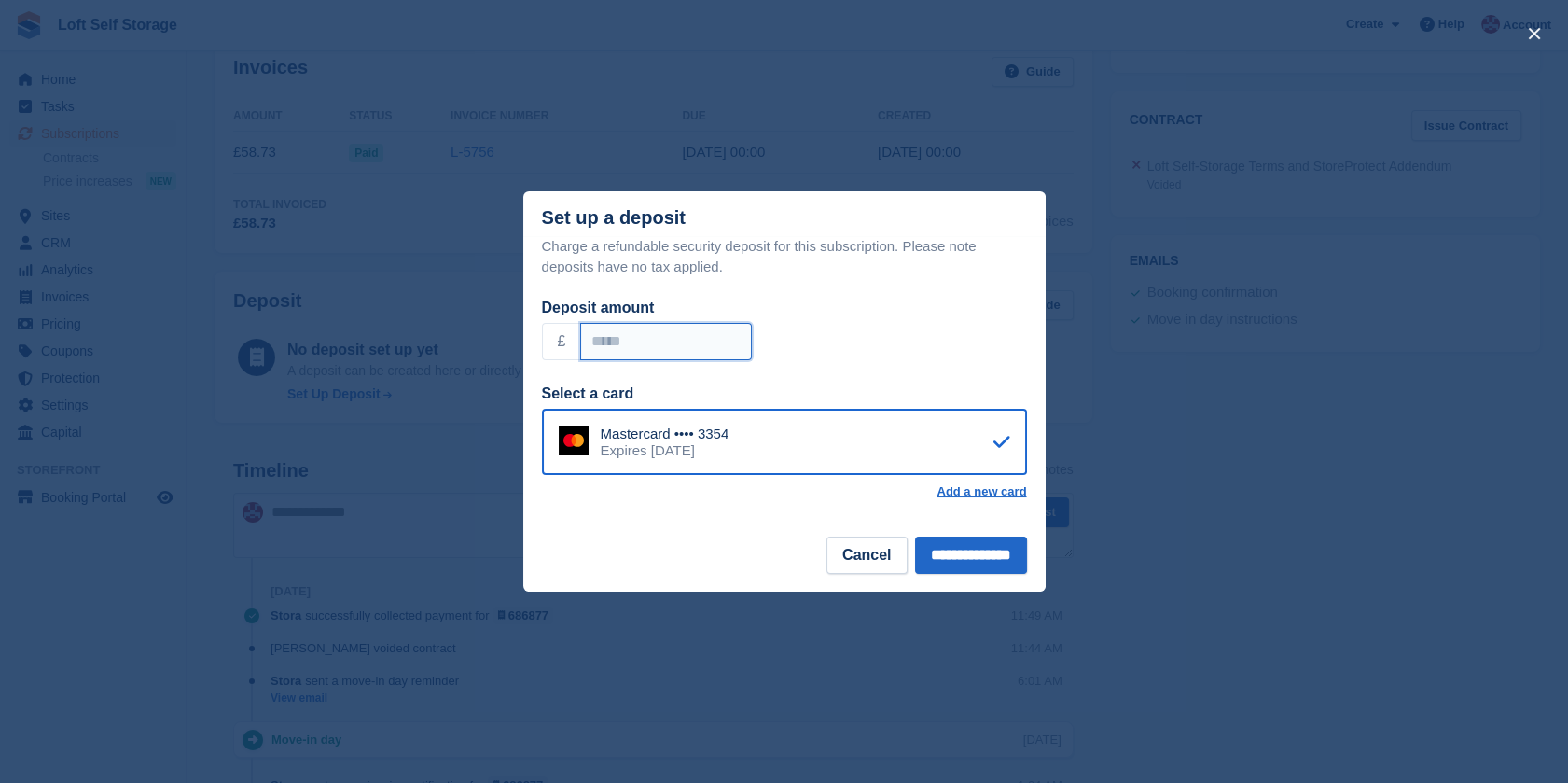
click at [650, 336] on input "******" at bounding box center [666, 341] width 172 height 38
click at [603, 342] on input "******" at bounding box center [666, 341] width 172 height 38
click at [612, 348] on input "******" at bounding box center [666, 341] width 172 height 38
type input "*****"
click at [964, 556] on input "**********" at bounding box center [970, 556] width 112 height 38
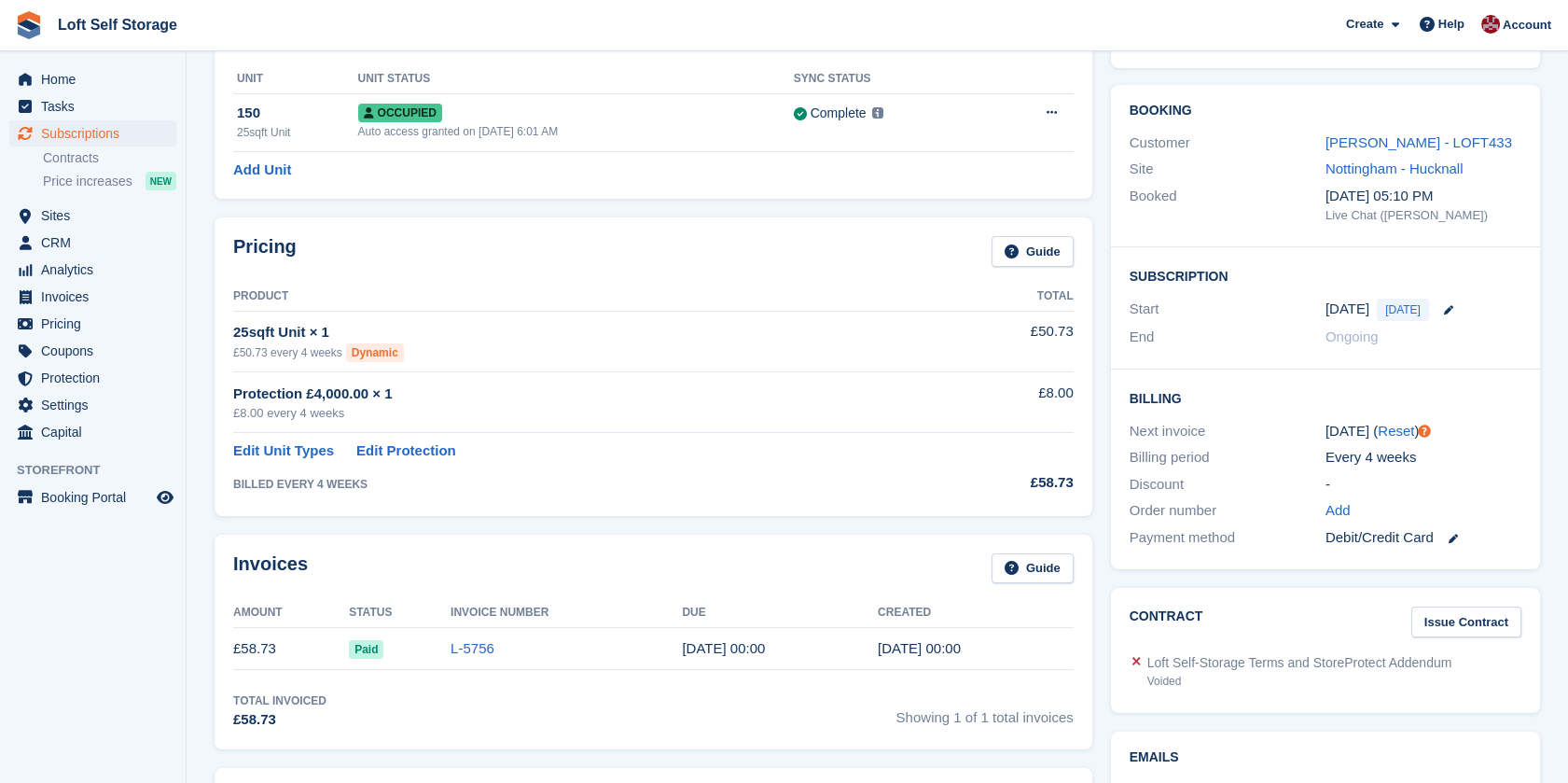
scroll to position [0, 0]
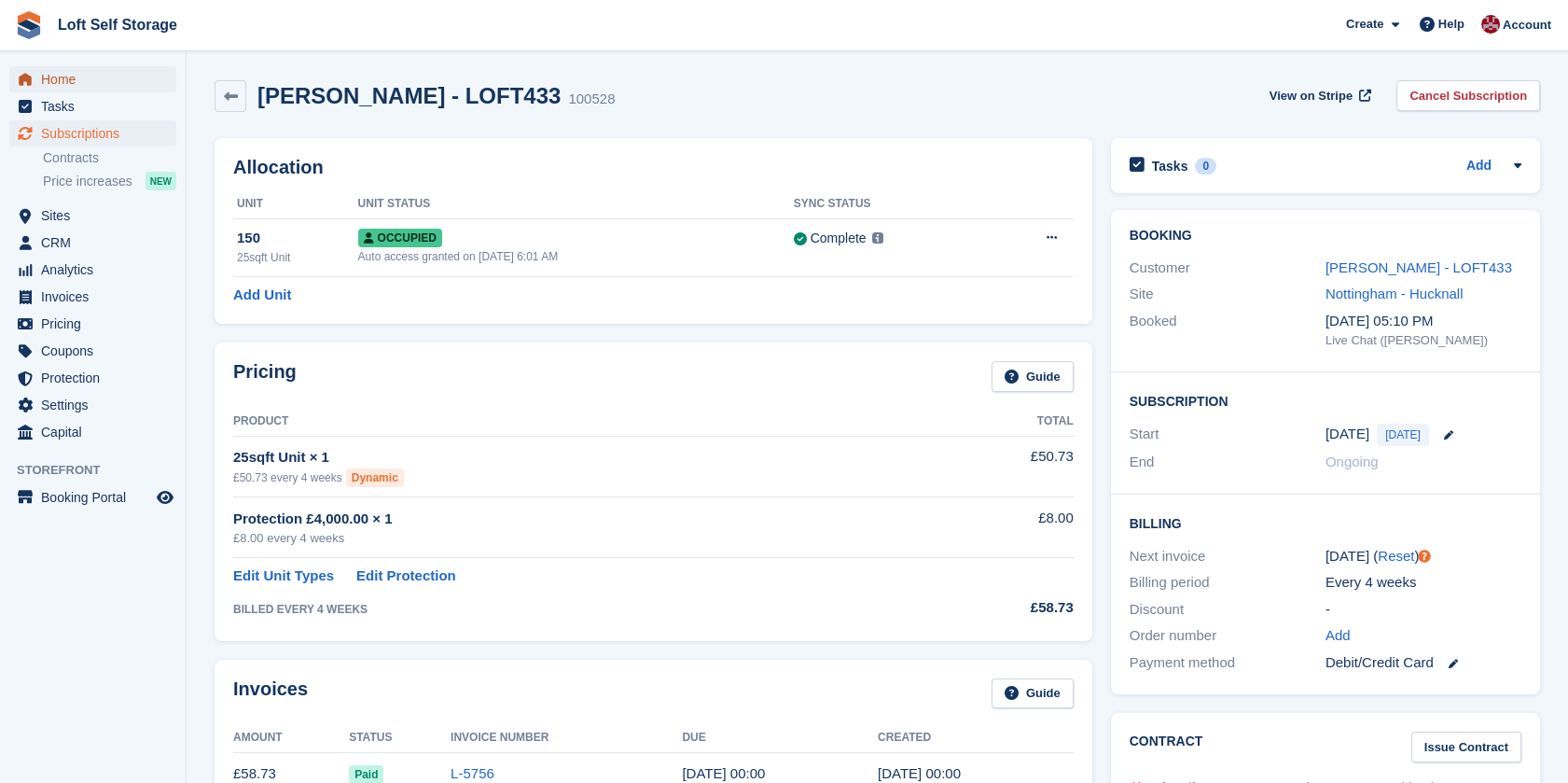
click at [71, 77] on span "Home" at bounding box center [97, 79] width 112 height 26
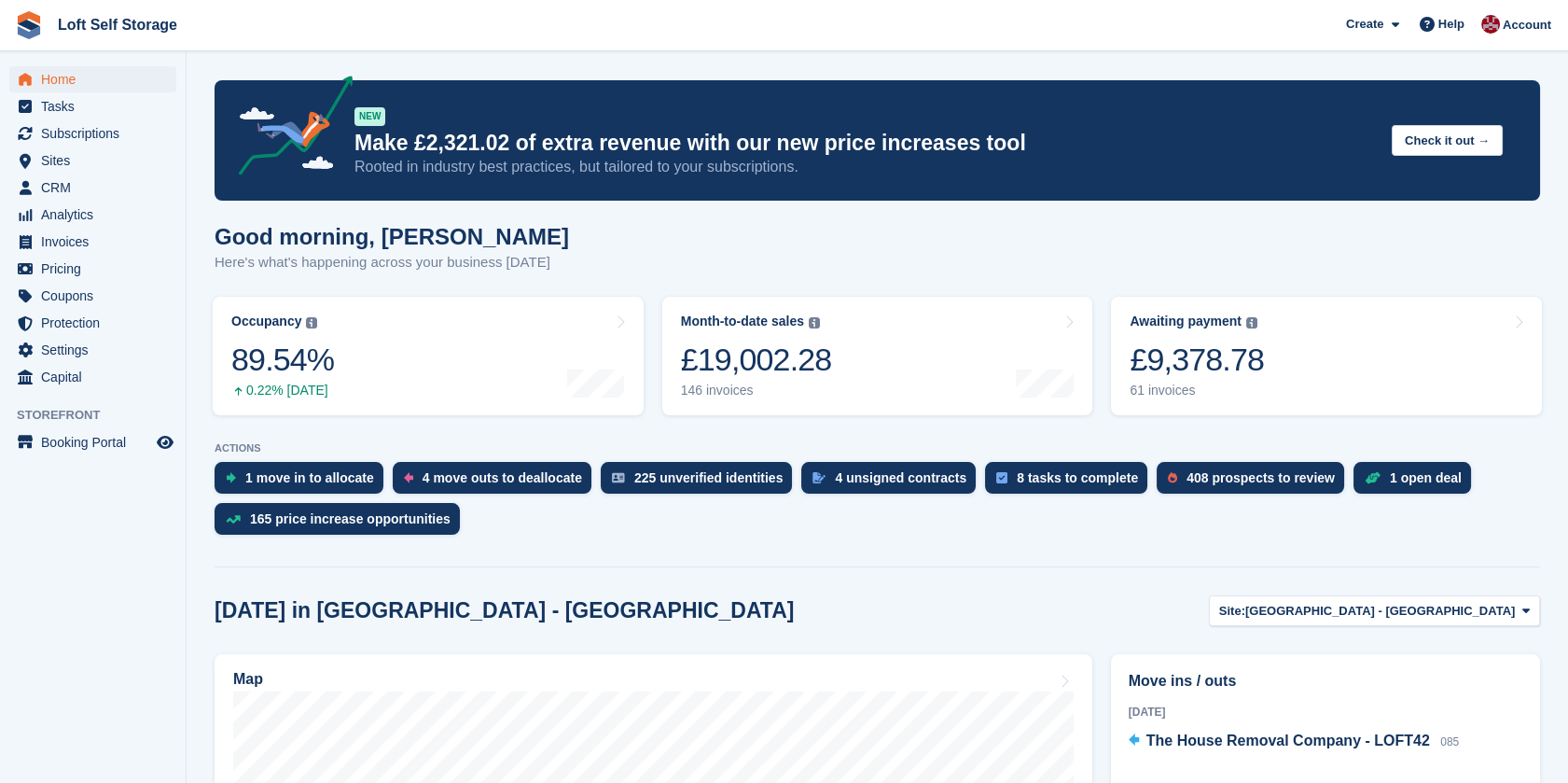
click at [1238, 254] on div "Good morning, [PERSON_NAME] Here's what's happening across your business [DATE]" at bounding box center [877, 259] width 1325 height 71
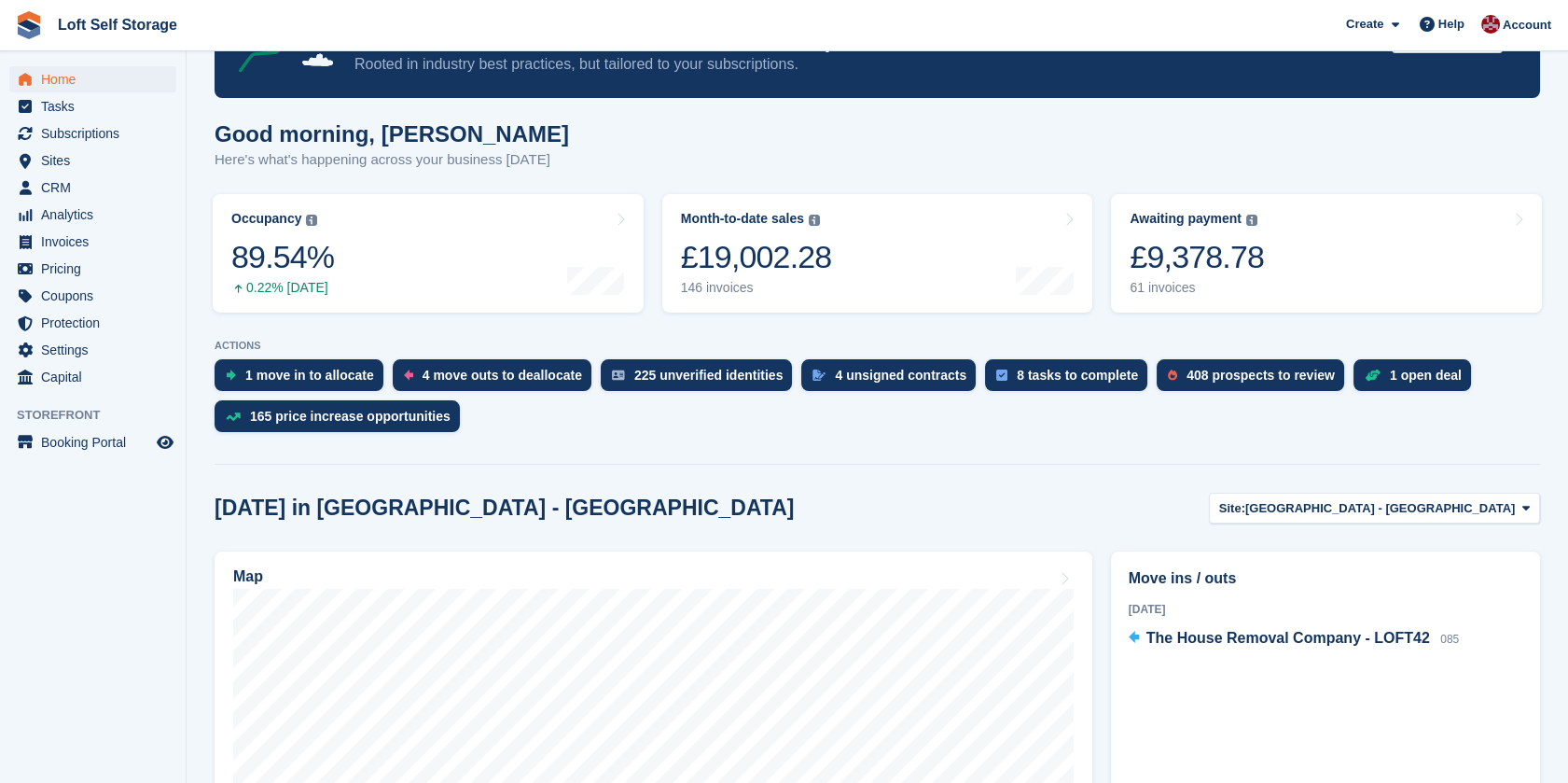
scroll to position [103, 0]
click at [68, 138] on span "Subscriptions" at bounding box center [97, 133] width 112 height 26
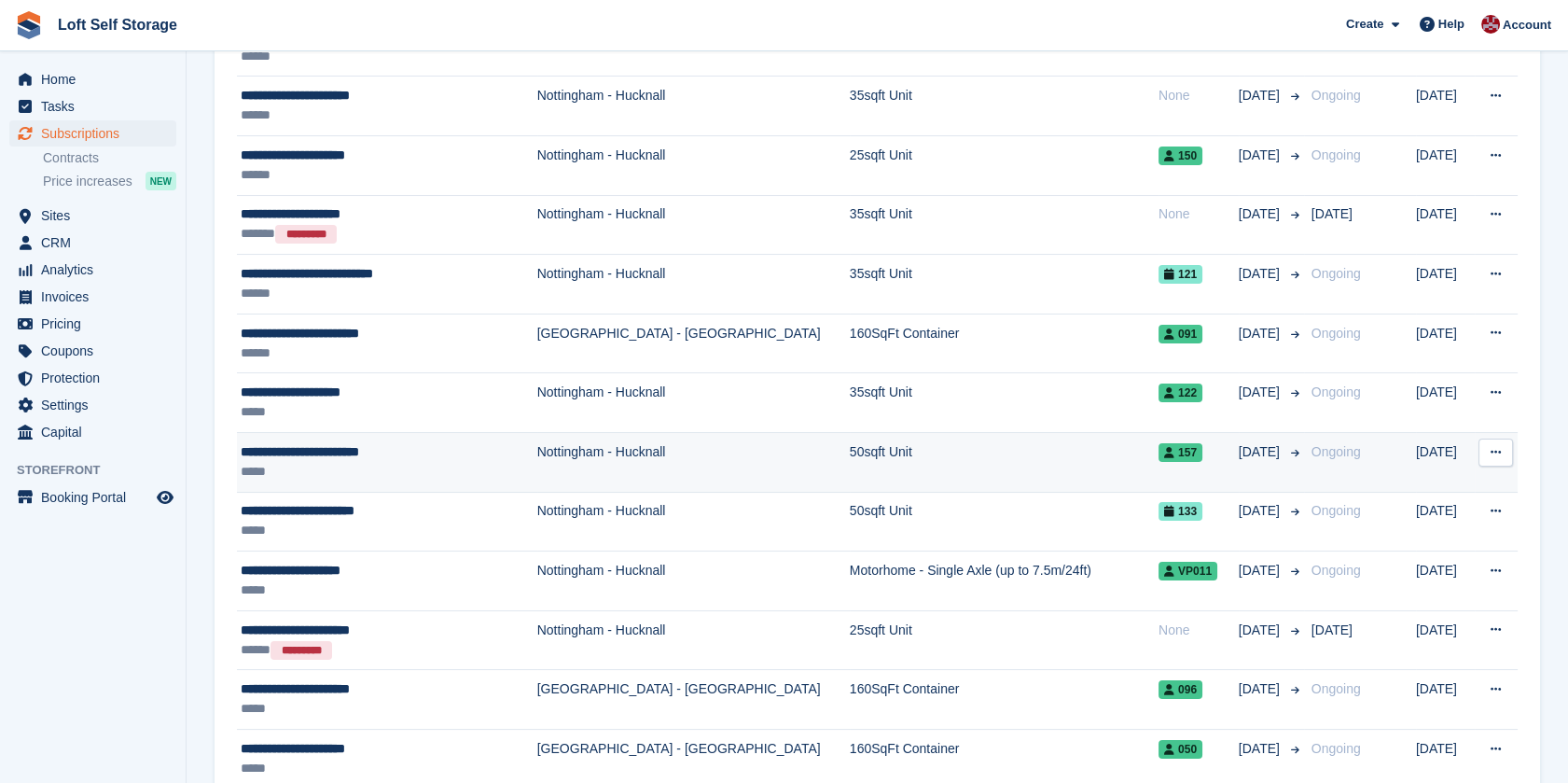
scroll to position [207, 0]
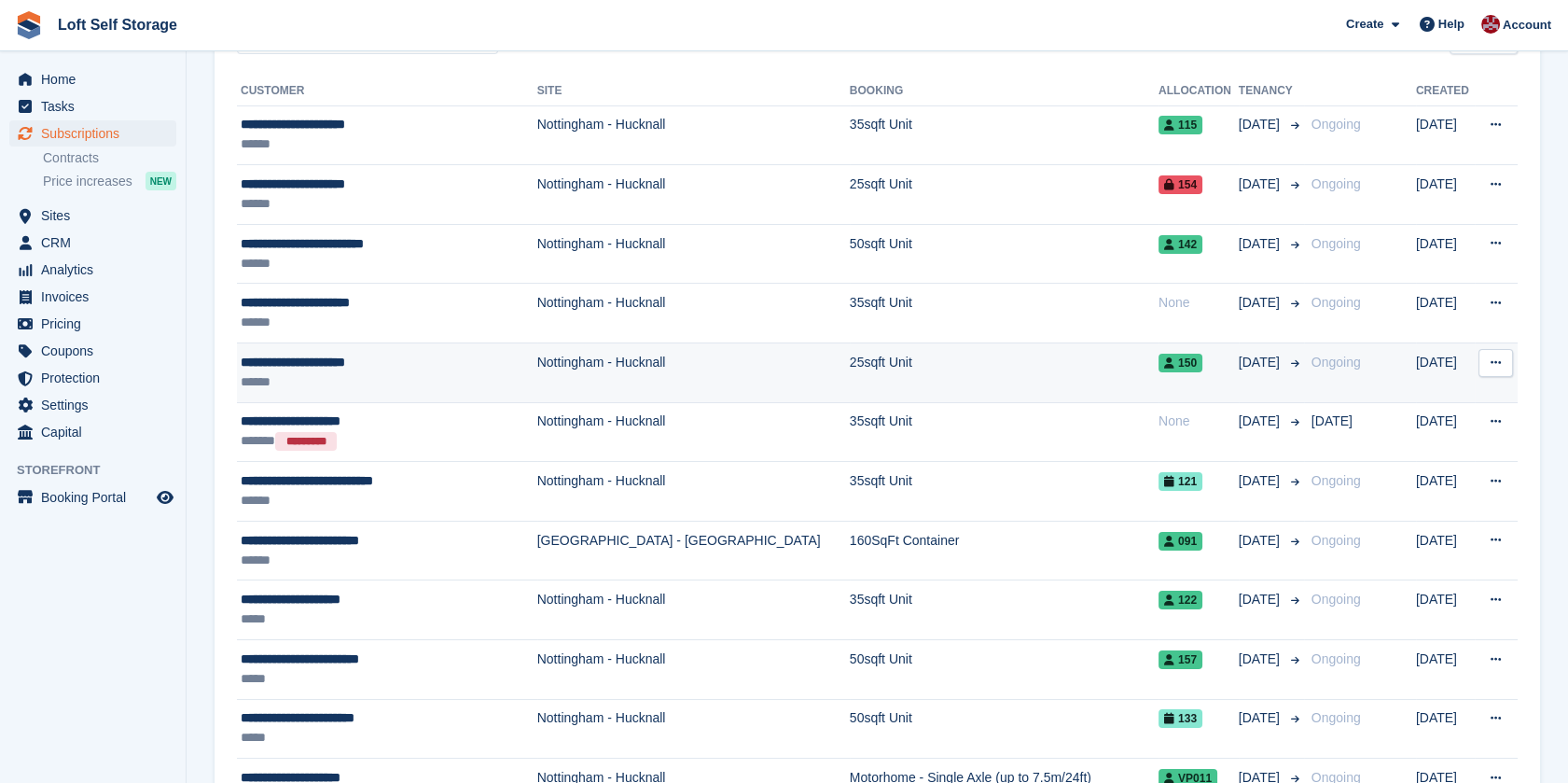
click at [301, 367] on div "**********" at bounding box center [375, 362] width 269 height 20
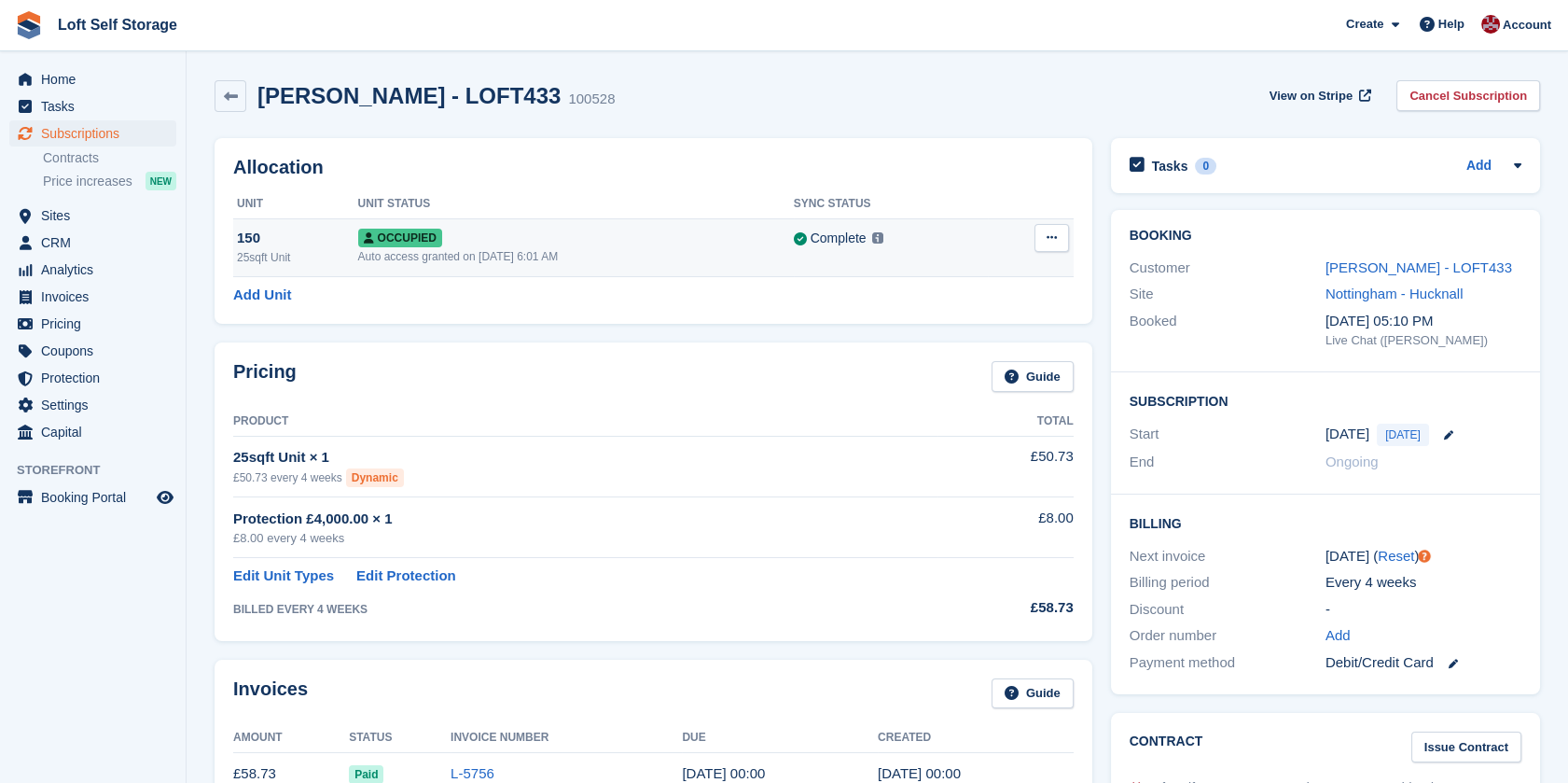
click at [1057, 240] on button at bounding box center [1051, 238] width 35 height 28
click at [497, 351] on div "Pricing Guide Product Total 25sqft Unit × 1 £50.73 every 4 weeks Dynamic £50.73…" at bounding box center [653, 491] width 878 height 298
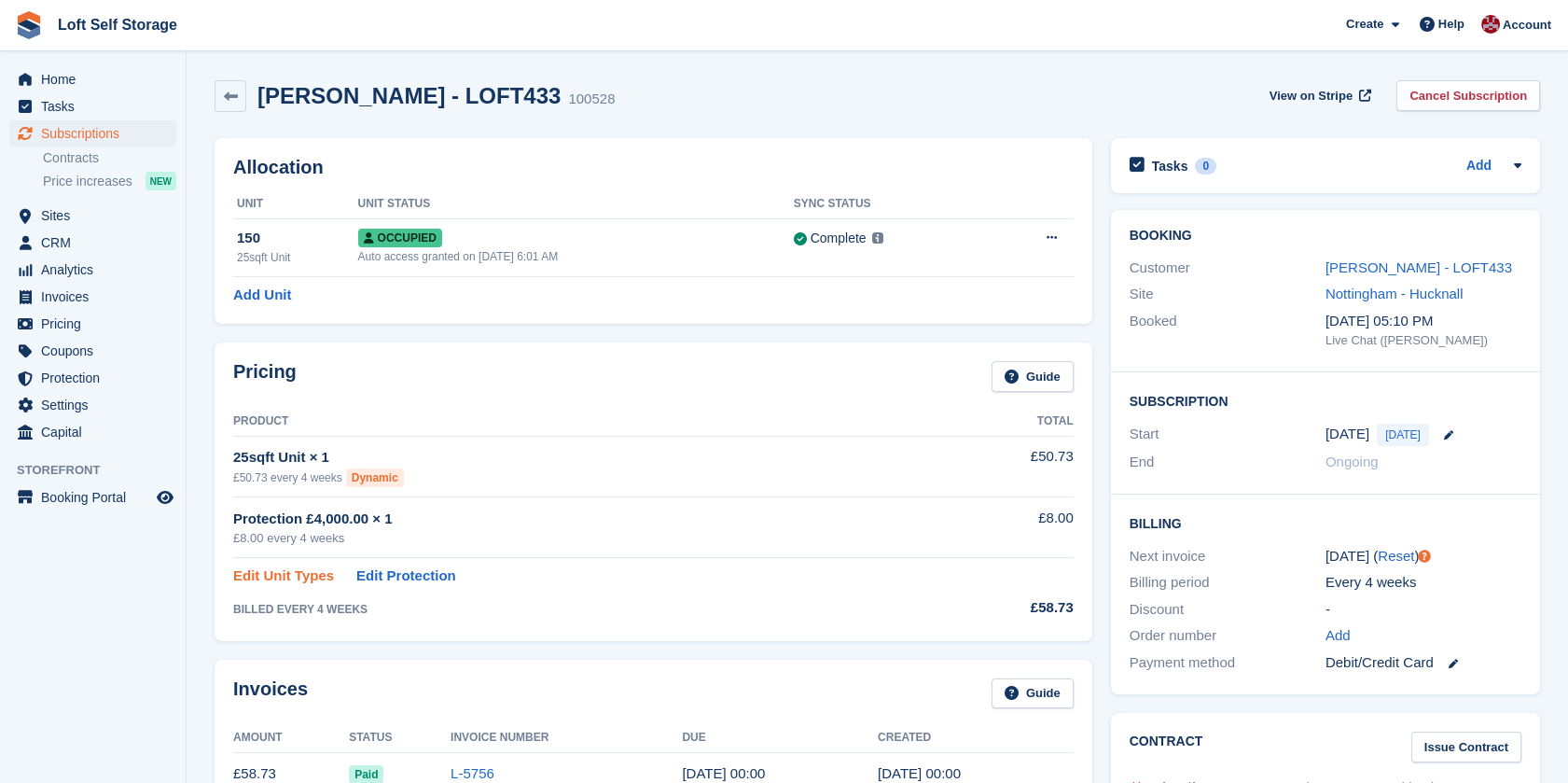
click at [293, 580] on link "Edit Unit Types" at bounding box center [283, 575] width 101 height 22
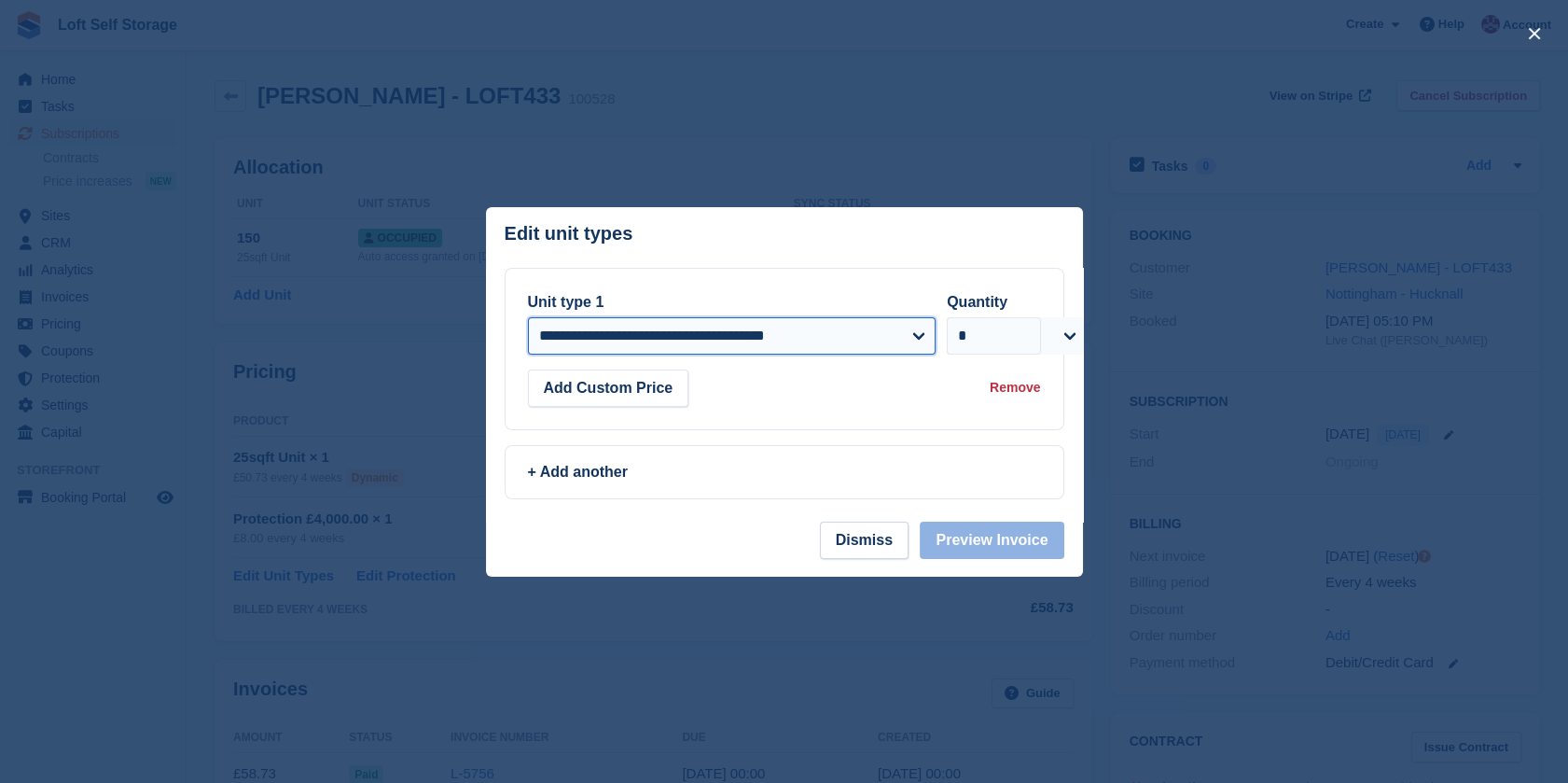
click at [726, 335] on select "**********" at bounding box center [732, 336] width 409 height 38
click at [1440, 245] on div at bounding box center [784, 391] width 1568 height 783
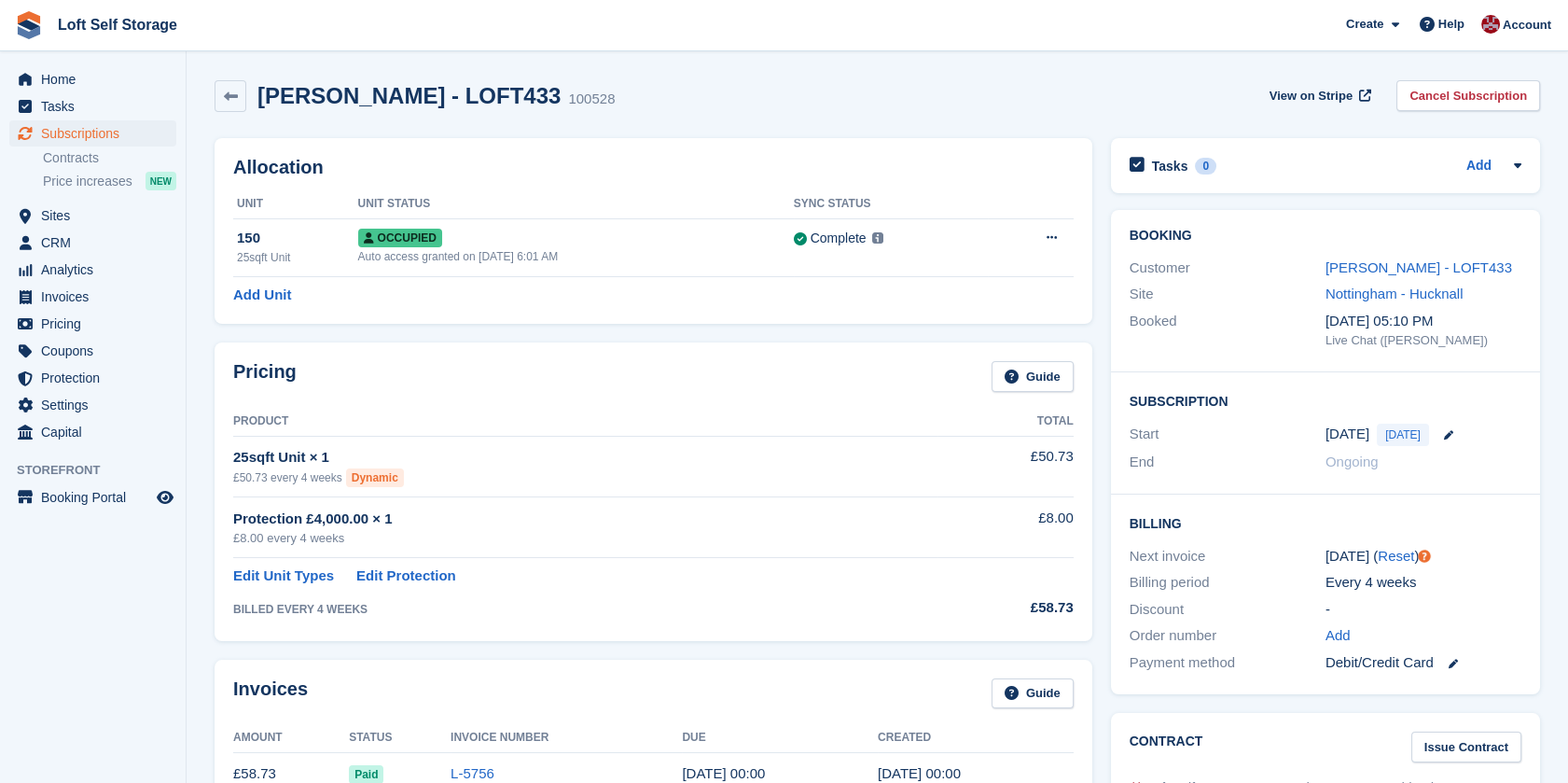
click at [808, 337] on div "Pricing Guide Product Total 25sqft Unit × 1 £50.73 every 4 weeks Dynamic £50.73…" at bounding box center [653, 491] width 897 height 316
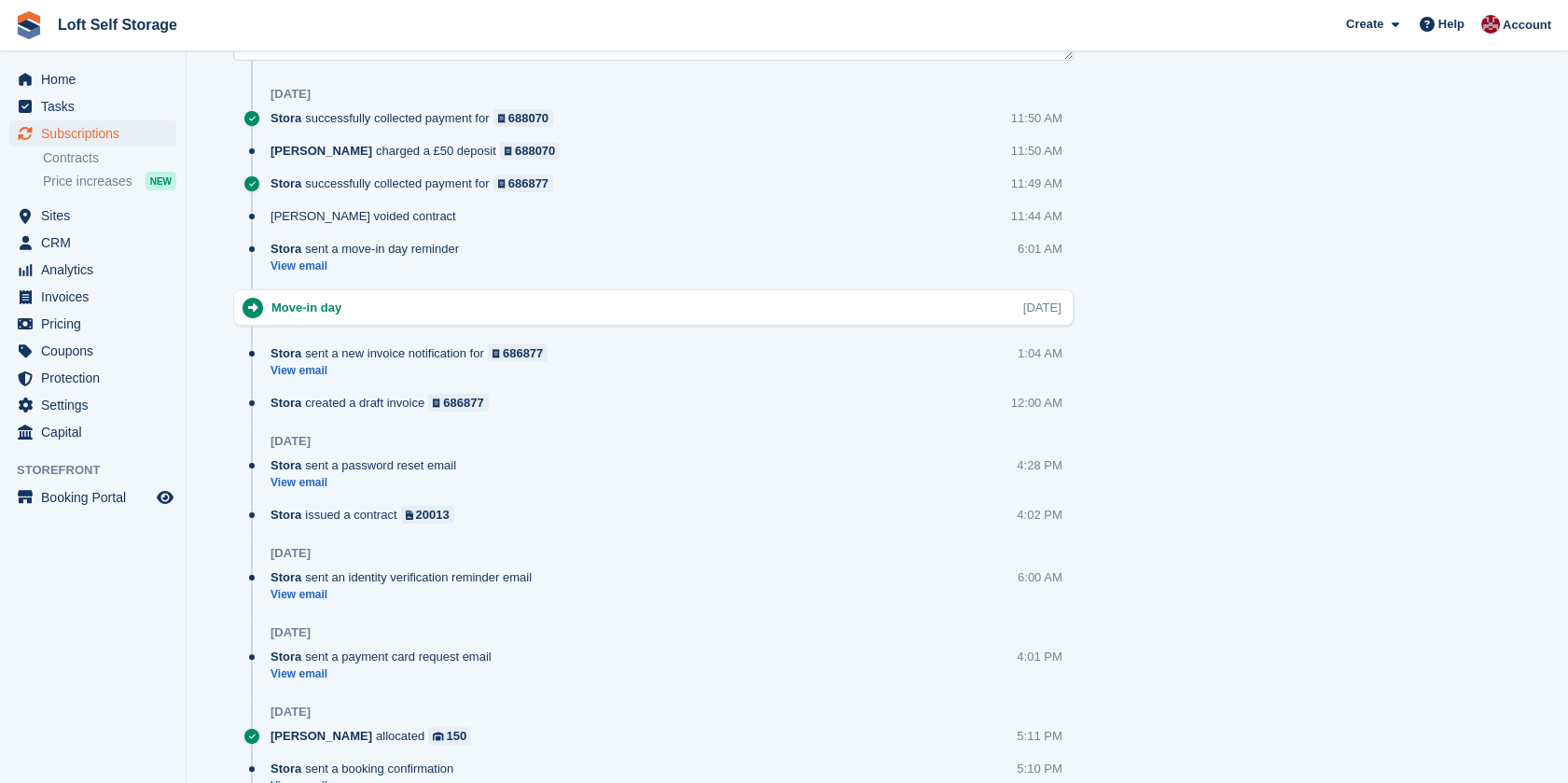
scroll to position [1114, 0]
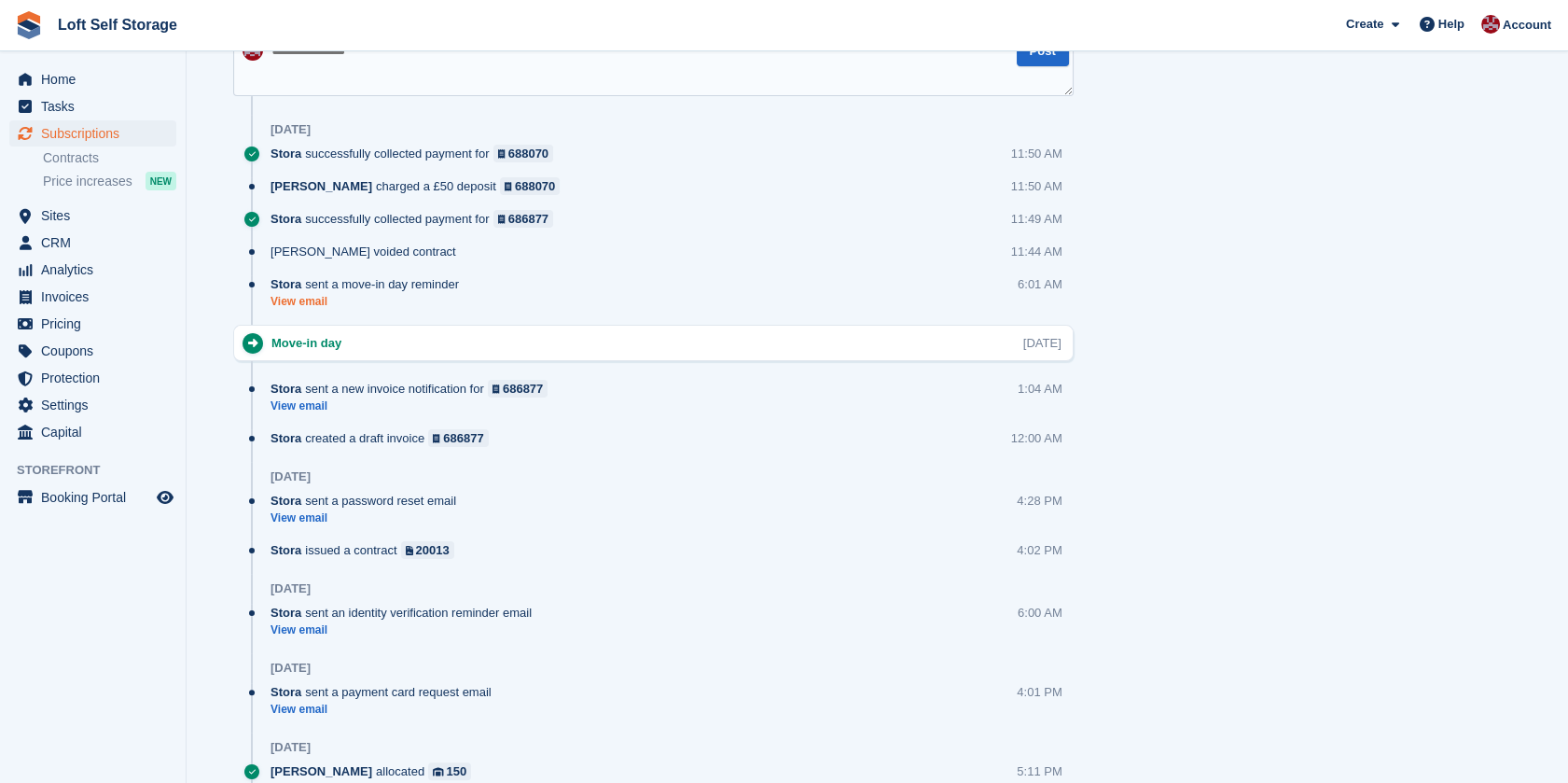
click at [309, 298] on link "View email" at bounding box center [369, 302] width 197 height 16
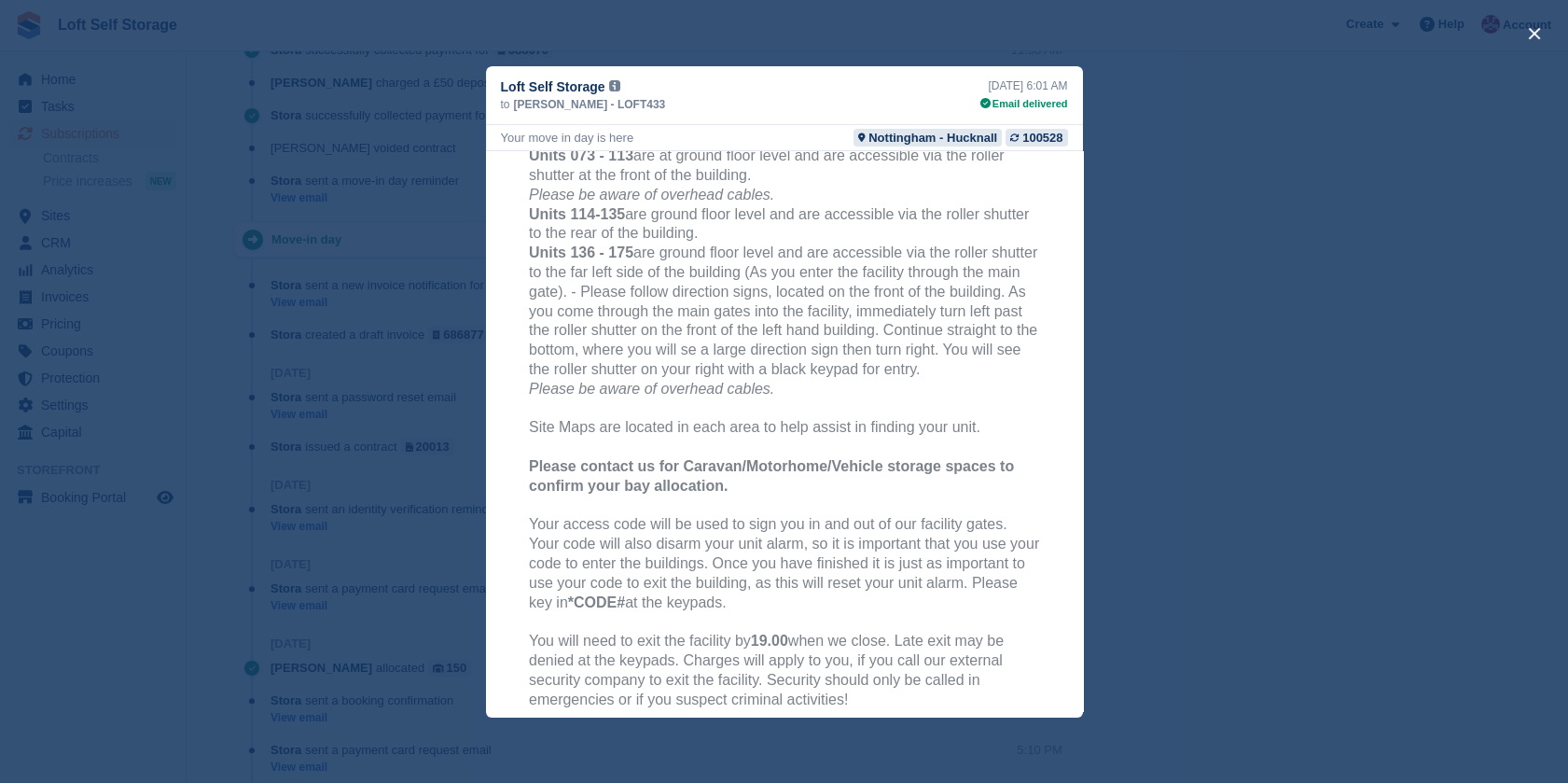
scroll to position [932, 0]
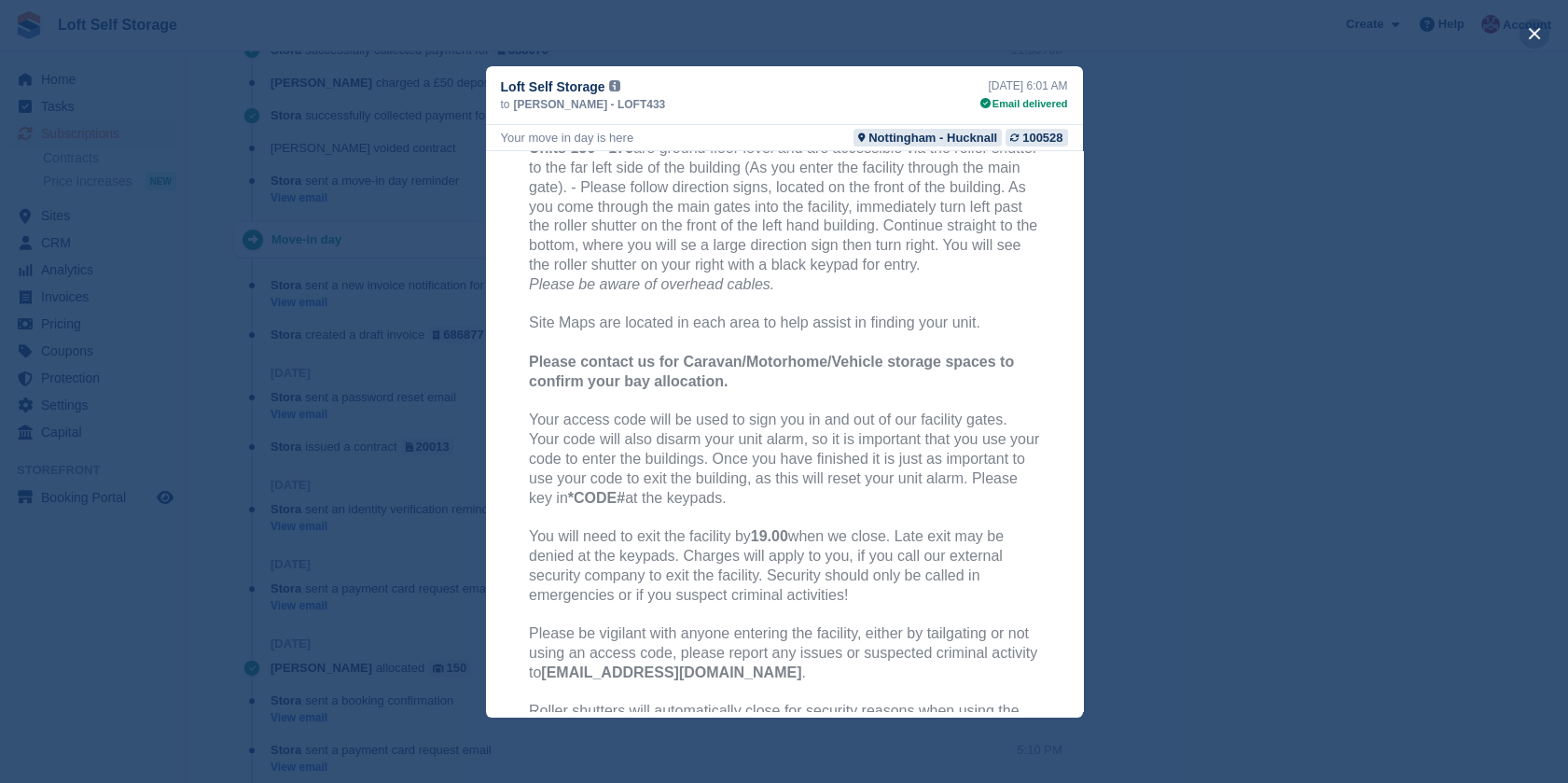
click at [1530, 32] on button "close" at bounding box center [1534, 34] width 30 height 30
